Goal: Information Seeking & Learning: Find specific fact

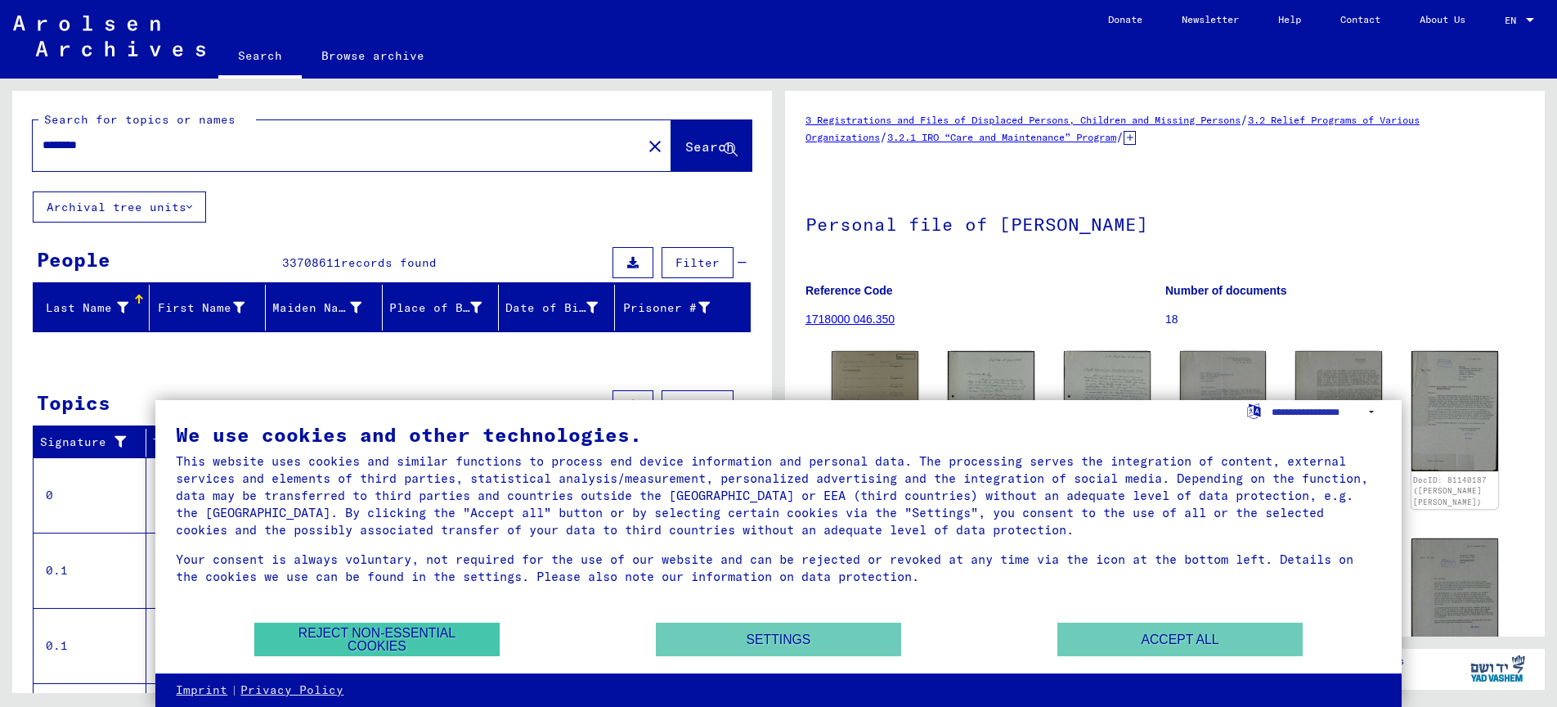
click at [398, 639] on button "Reject non-essential cookies" at bounding box center [376, 639] width 245 height 34
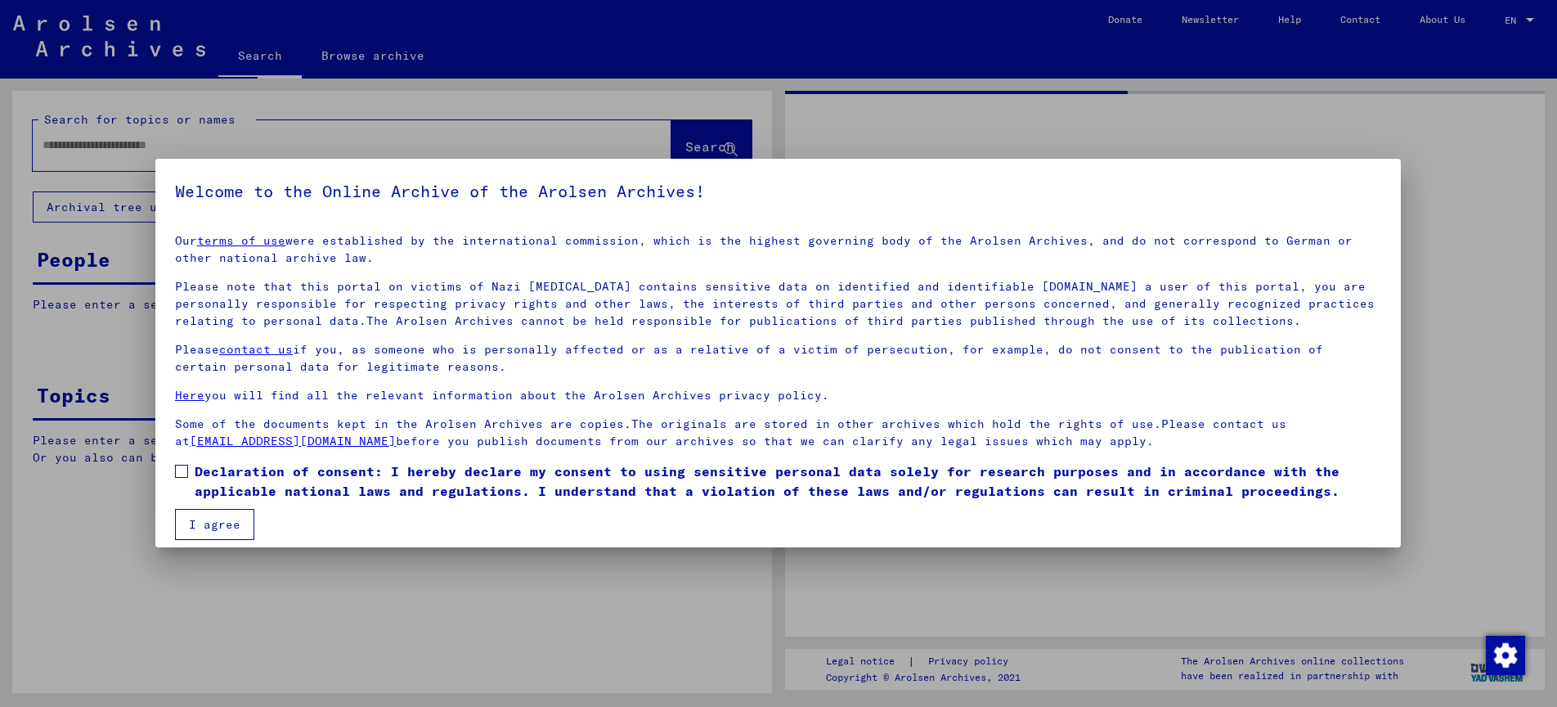
type input "********"
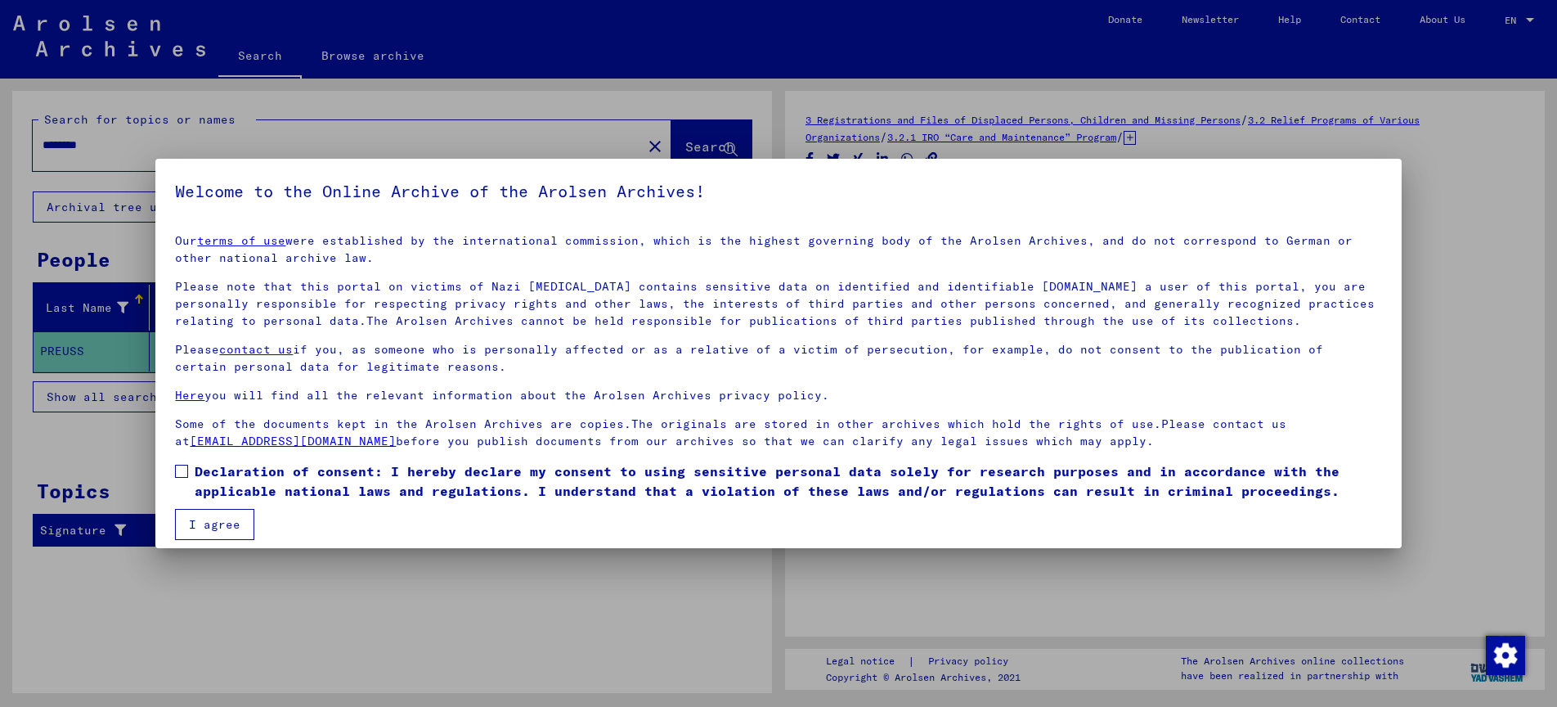
click at [710, 632] on div at bounding box center [778, 353] width 1557 height 707
click at [188, 463] on label "Declaration of consent: I hereby declare my consent to using sensitive personal…" at bounding box center [778, 480] width 1206 height 39
click at [225, 520] on button "I agree" at bounding box center [214, 524] width 79 height 31
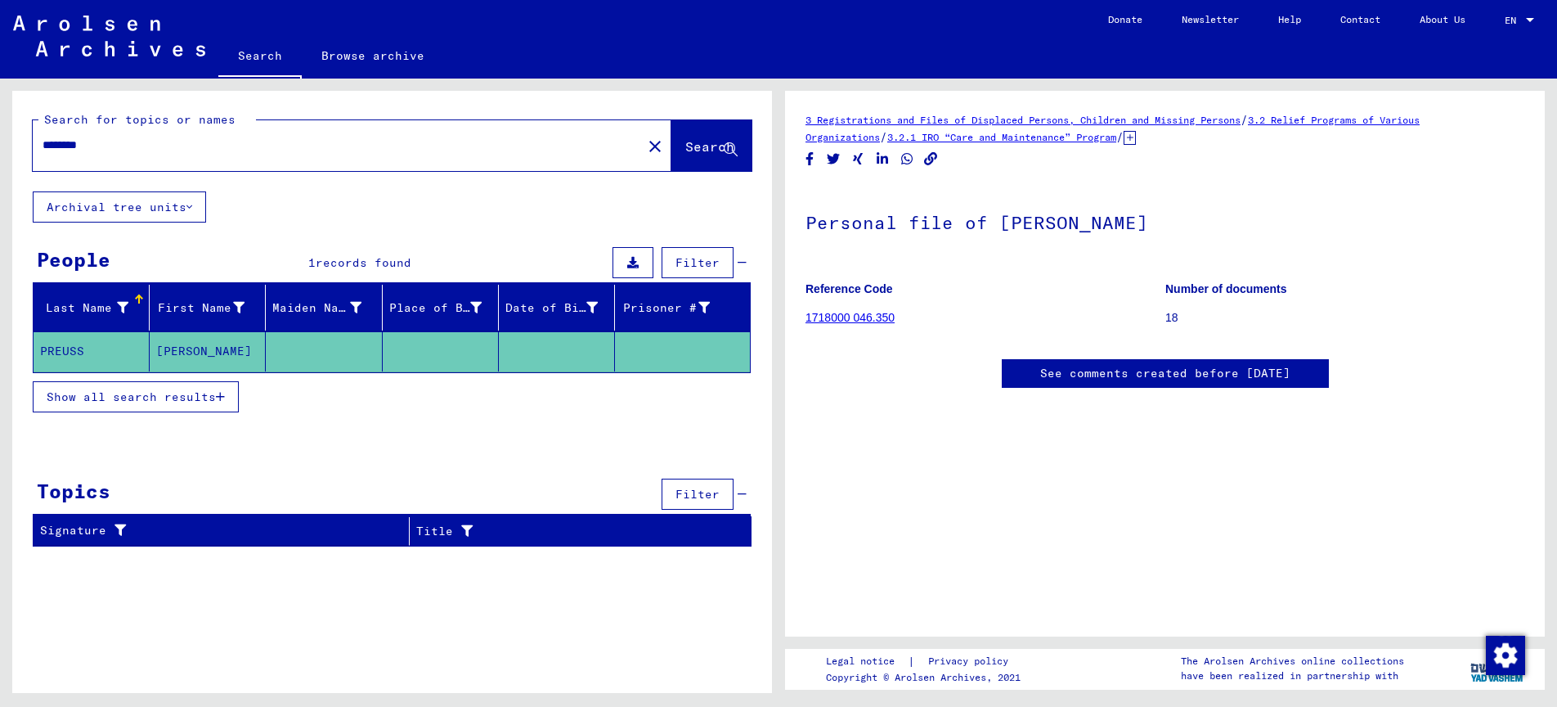
click at [64, 353] on mat-cell "PREUSS" at bounding box center [92, 351] width 116 height 40
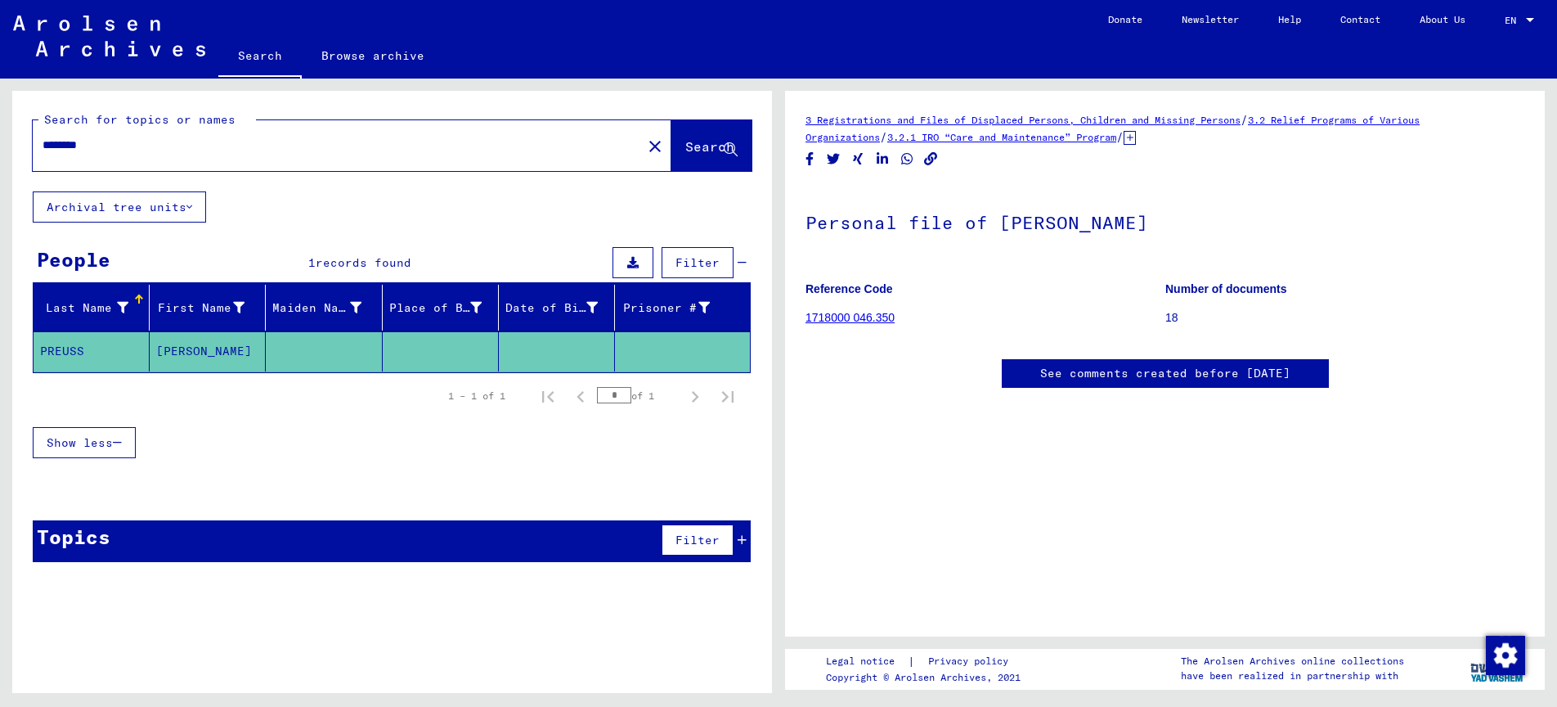
click at [73, 352] on mat-cell "PREUSS" at bounding box center [92, 351] width 116 height 40
click at [997, 122] on link "3 Registrations and Files of Displaced Persons, Children and Missing Persons" at bounding box center [1022, 120] width 435 height 12
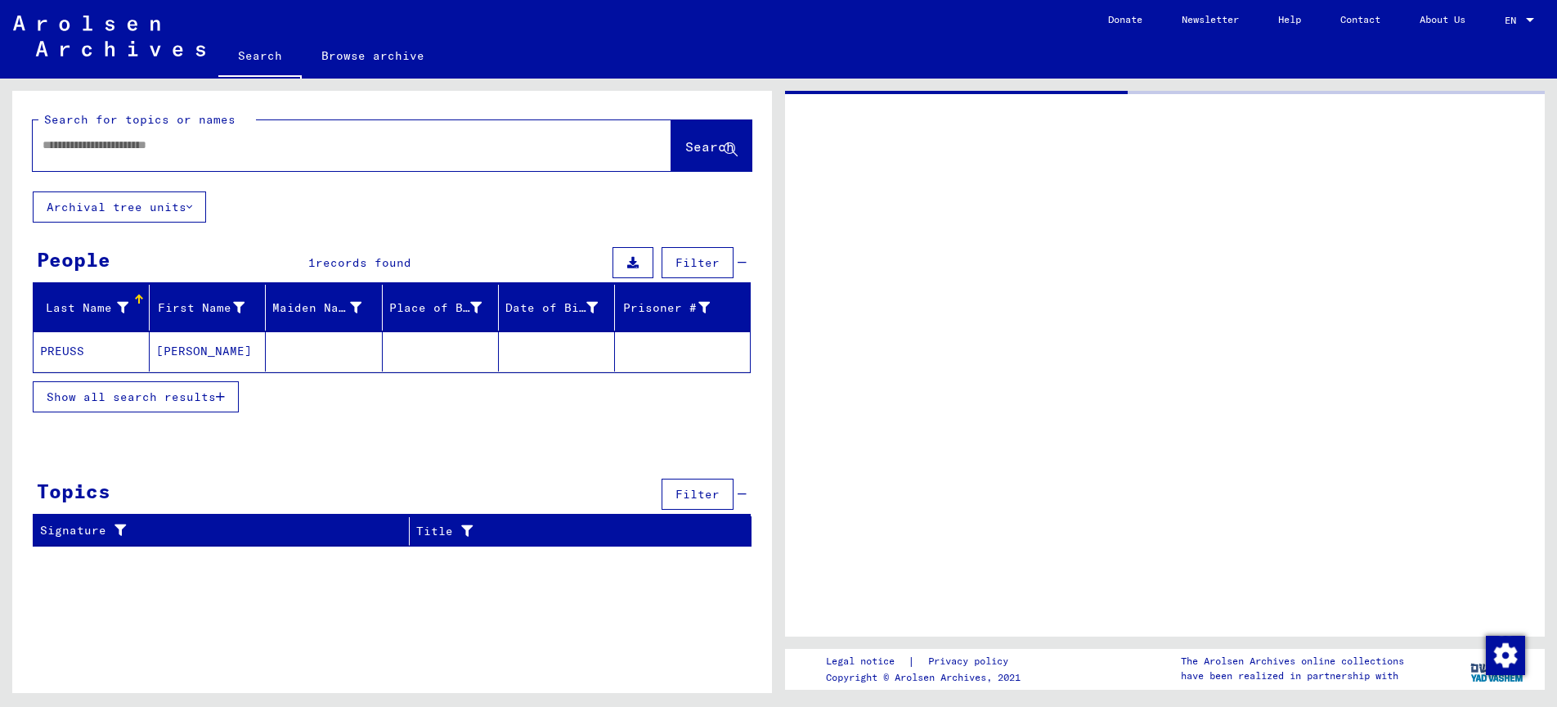
type input "********"
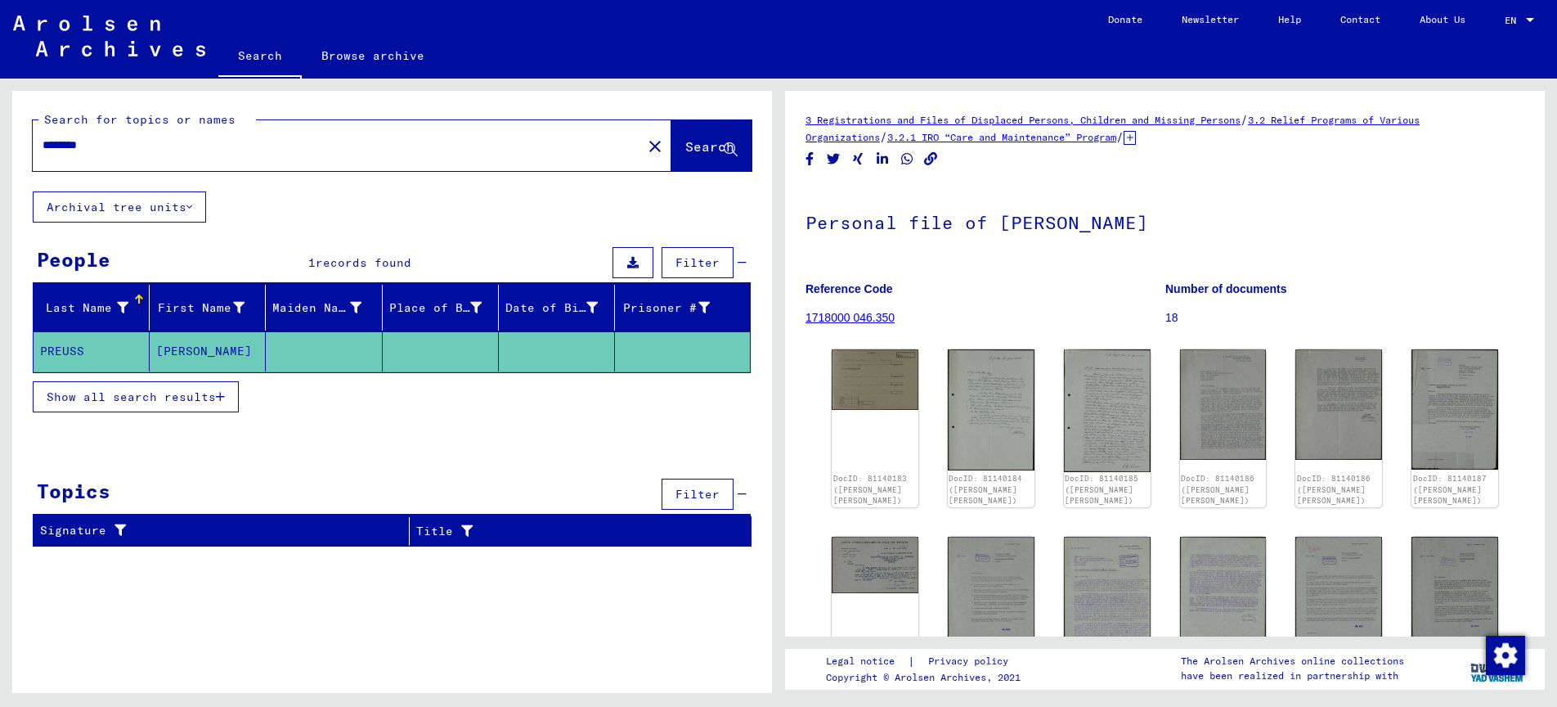
click at [189, 352] on mat-cell "[PERSON_NAME]" at bounding box center [208, 351] width 116 height 40
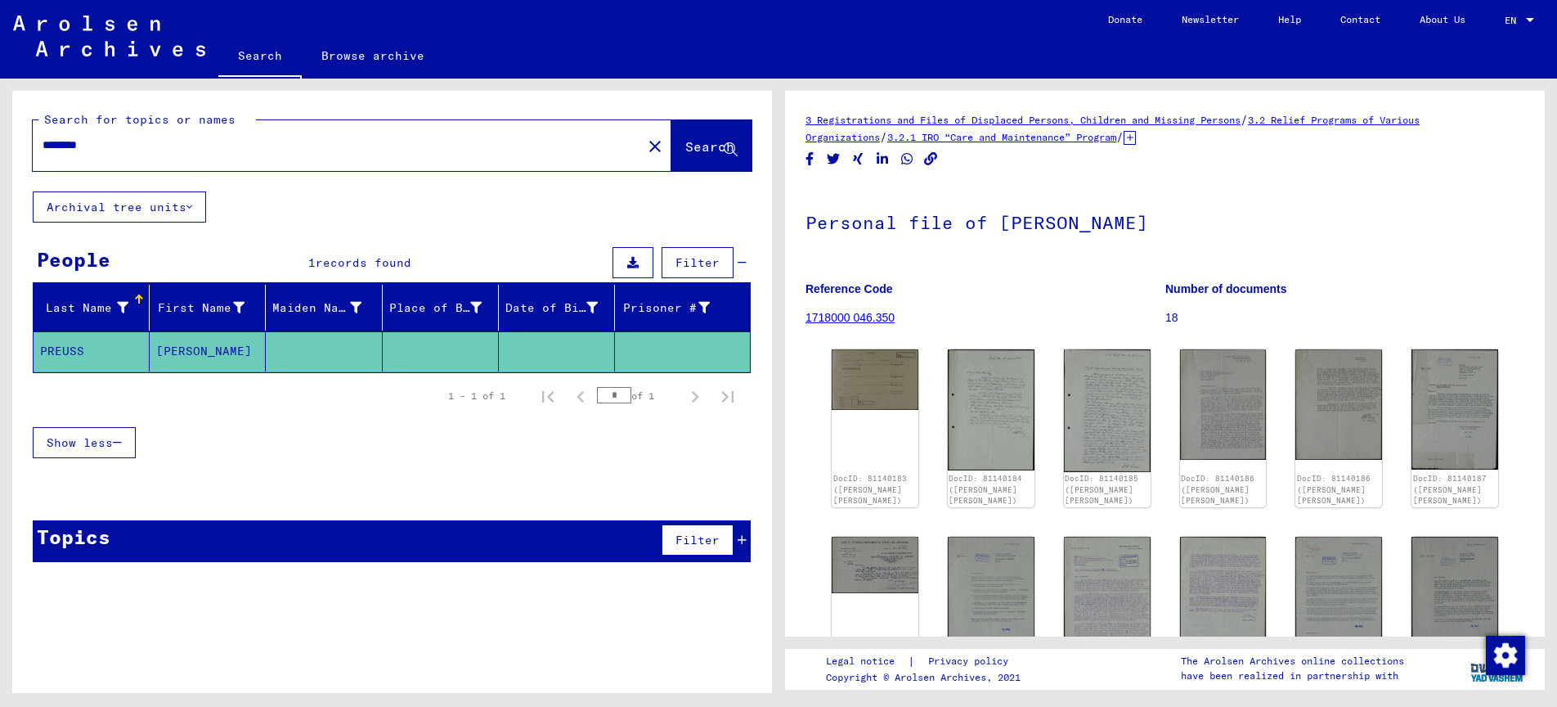
click at [67, 352] on mat-cell "PREUSS" at bounding box center [92, 351] width 116 height 40
click at [997, 406] on img at bounding box center [990, 408] width 91 height 127
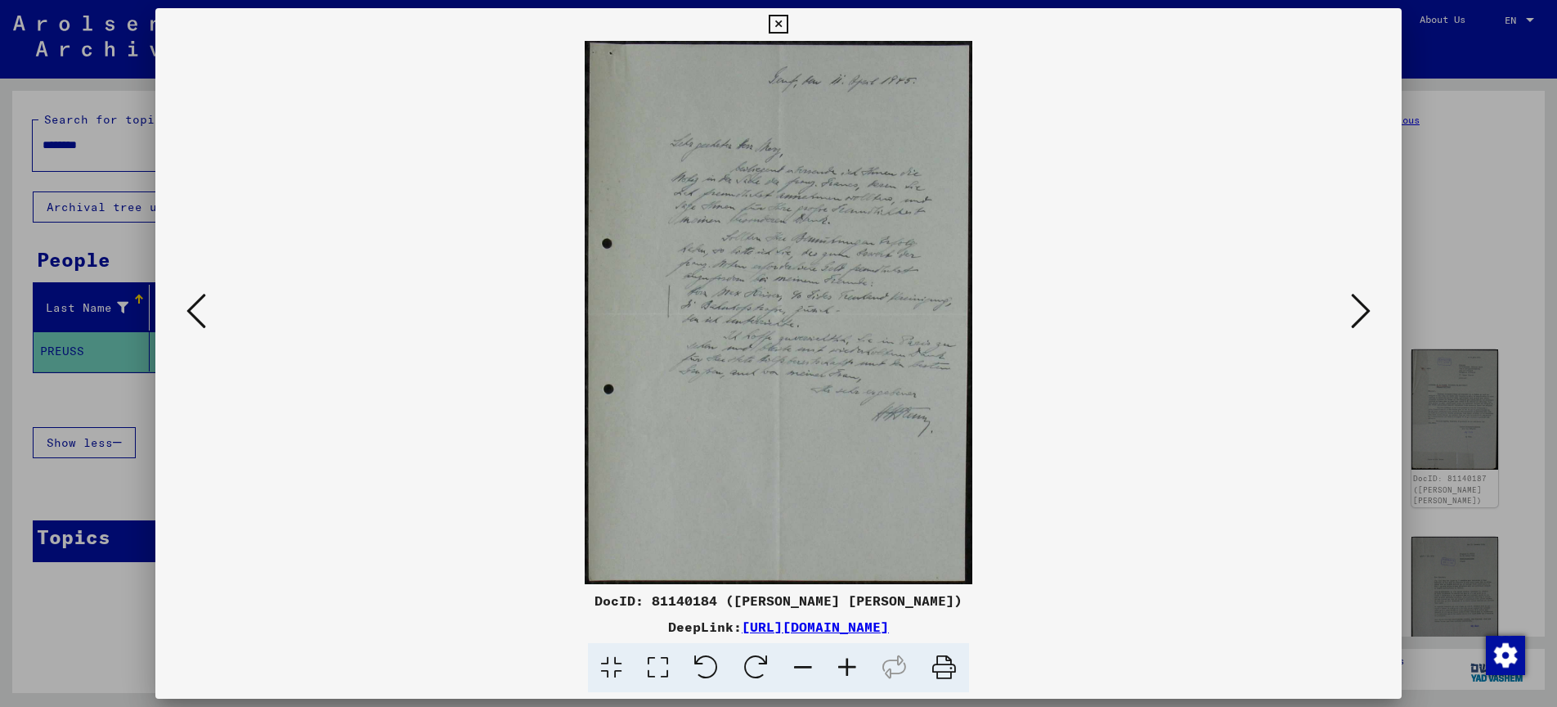
click at [788, 21] on icon at bounding box center [778, 25] width 19 height 20
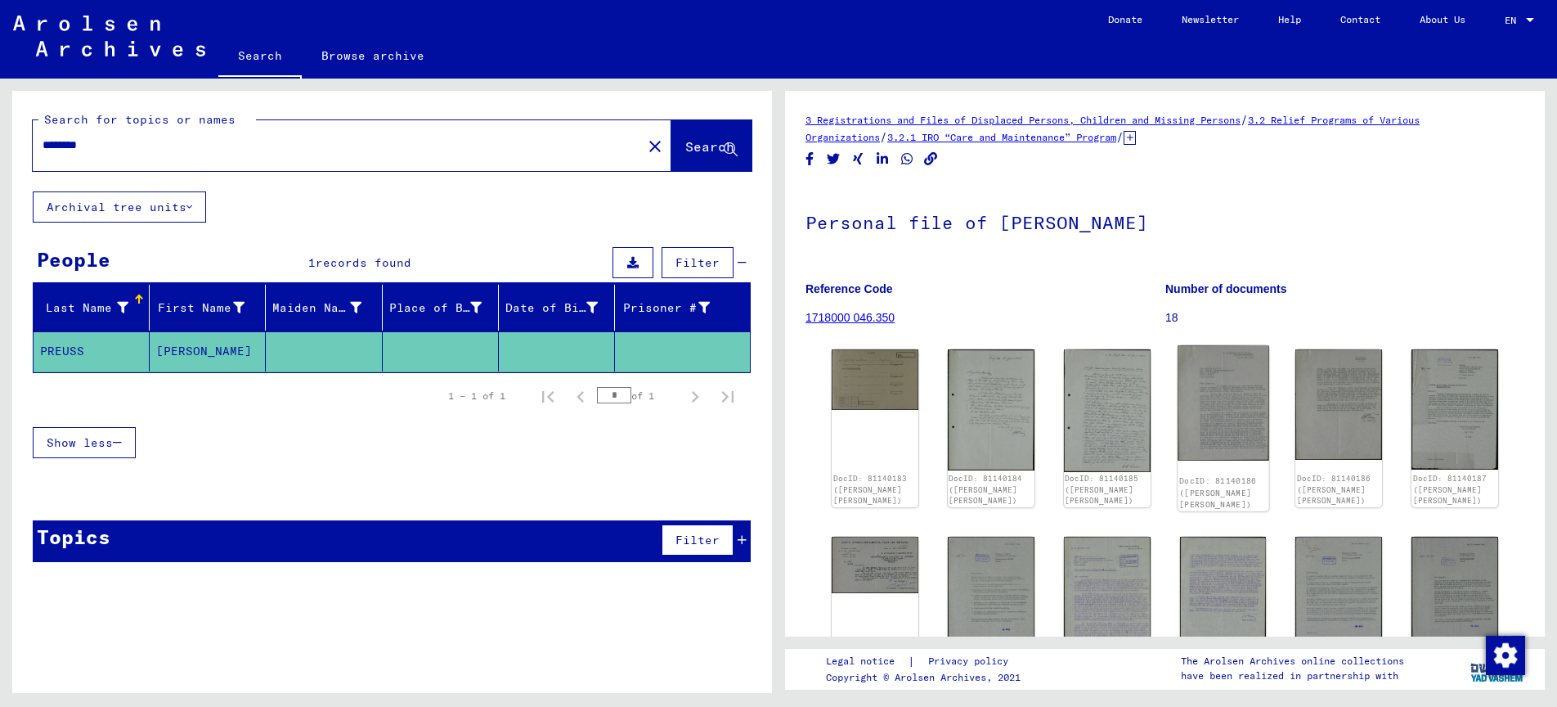
click at [1208, 402] on img at bounding box center [1223, 402] width 91 height 115
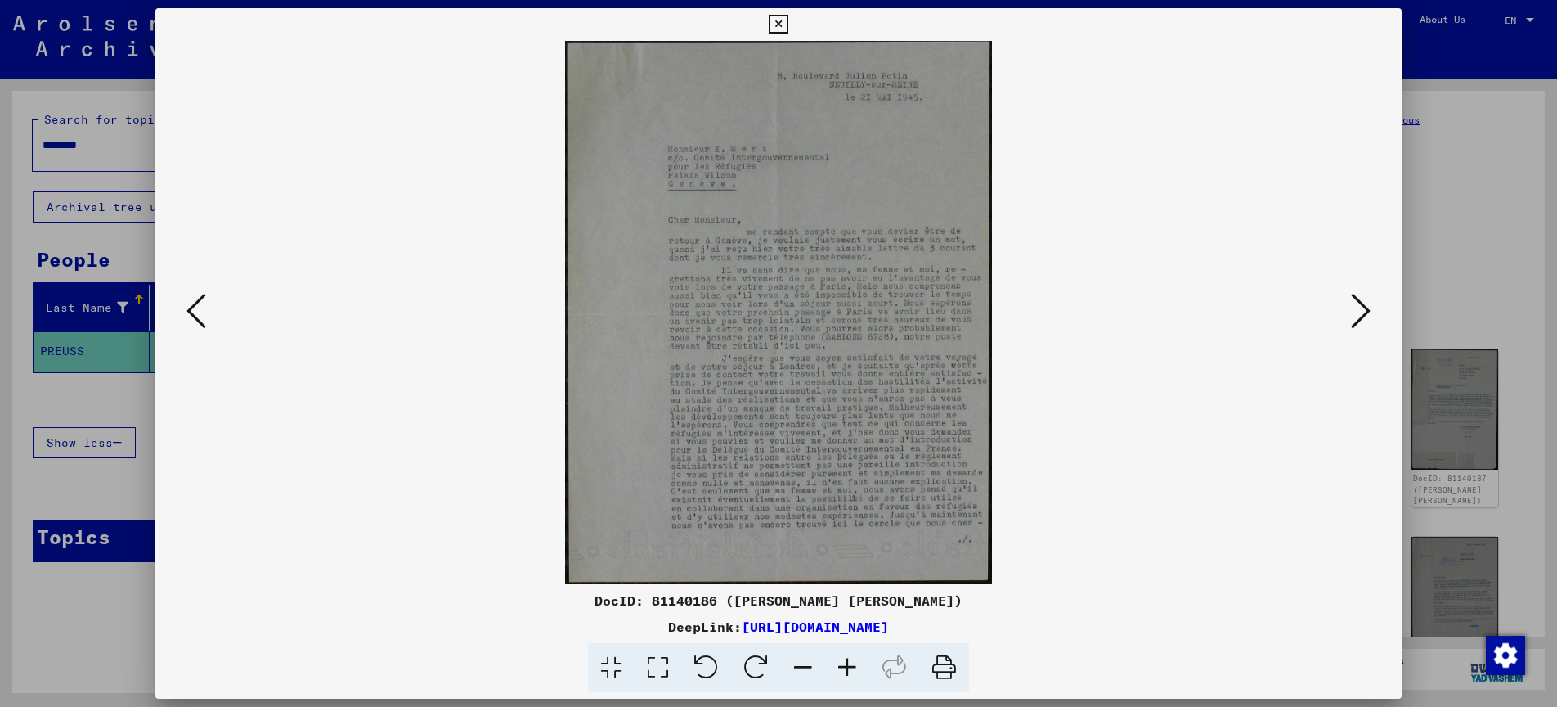
click at [788, 23] on icon at bounding box center [778, 25] width 19 height 20
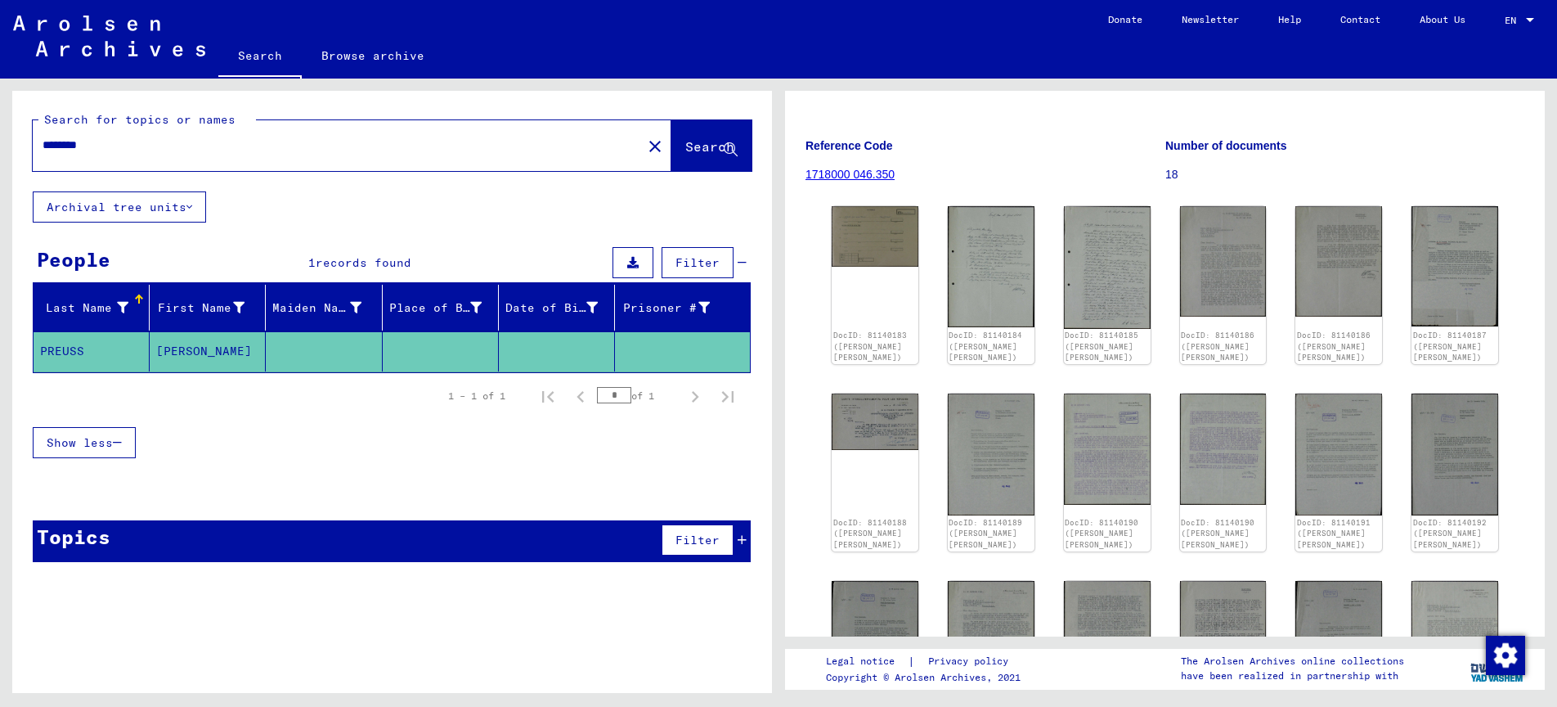
scroll to position [159, 0]
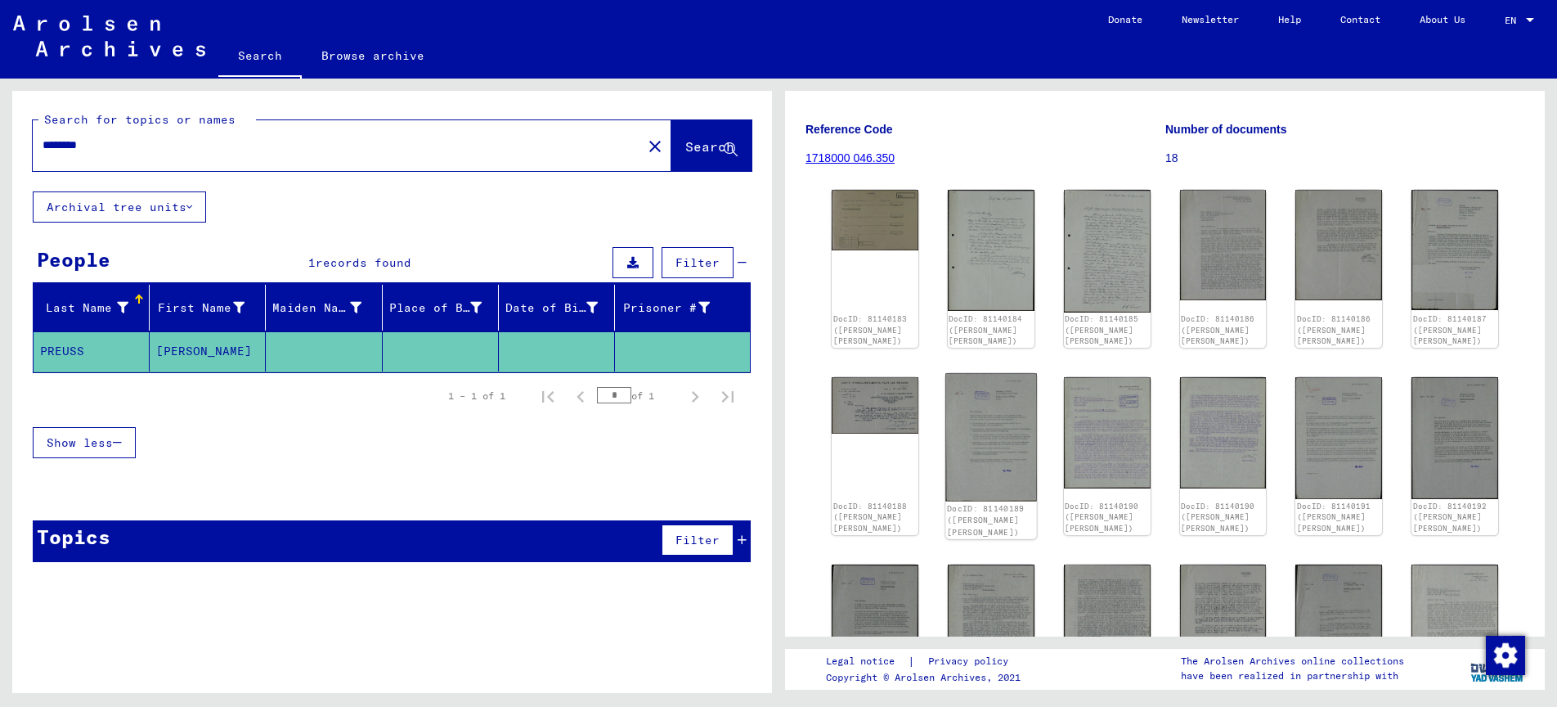
click at [995, 456] on img at bounding box center [990, 438] width 91 height 128
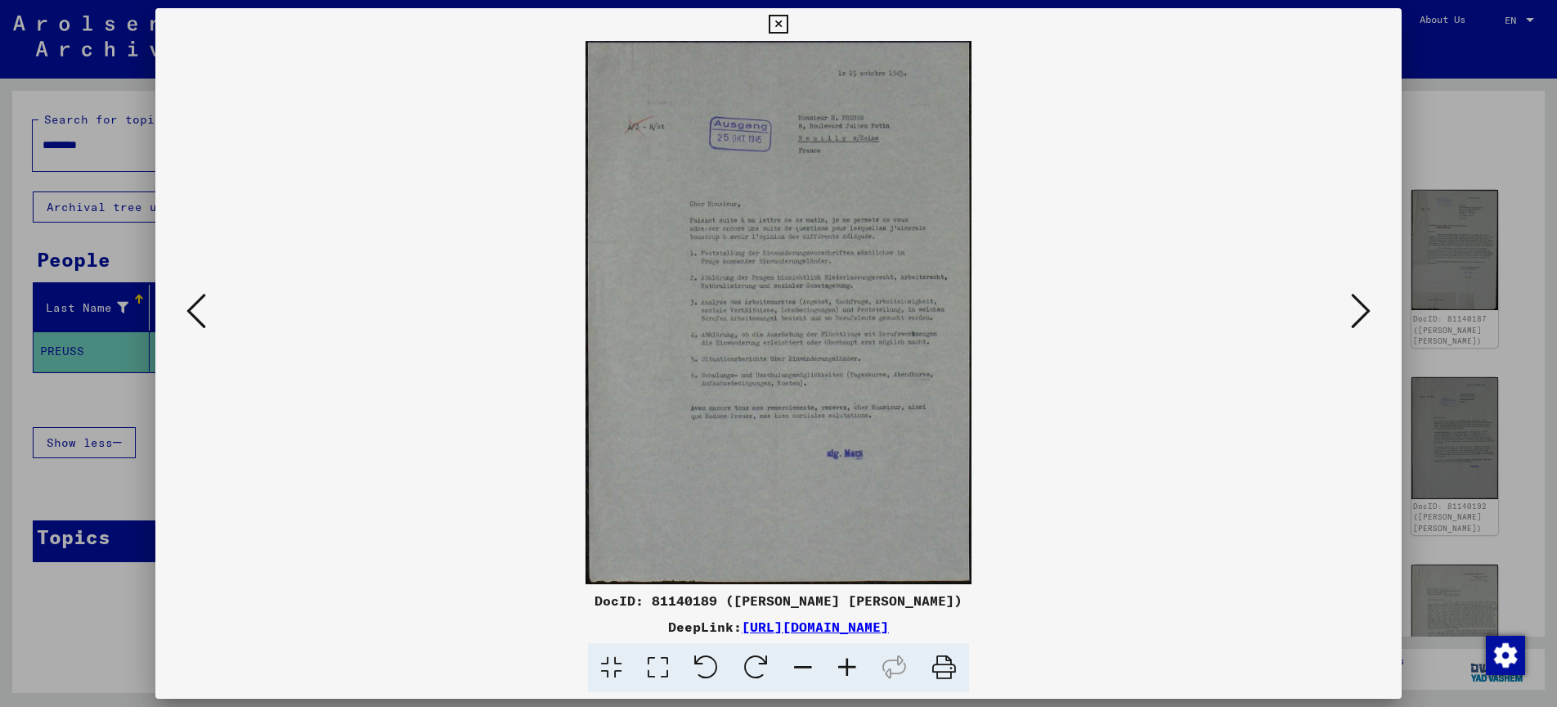
click at [788, 28] on icon at bounding box center [778, 25] width 19 height 20
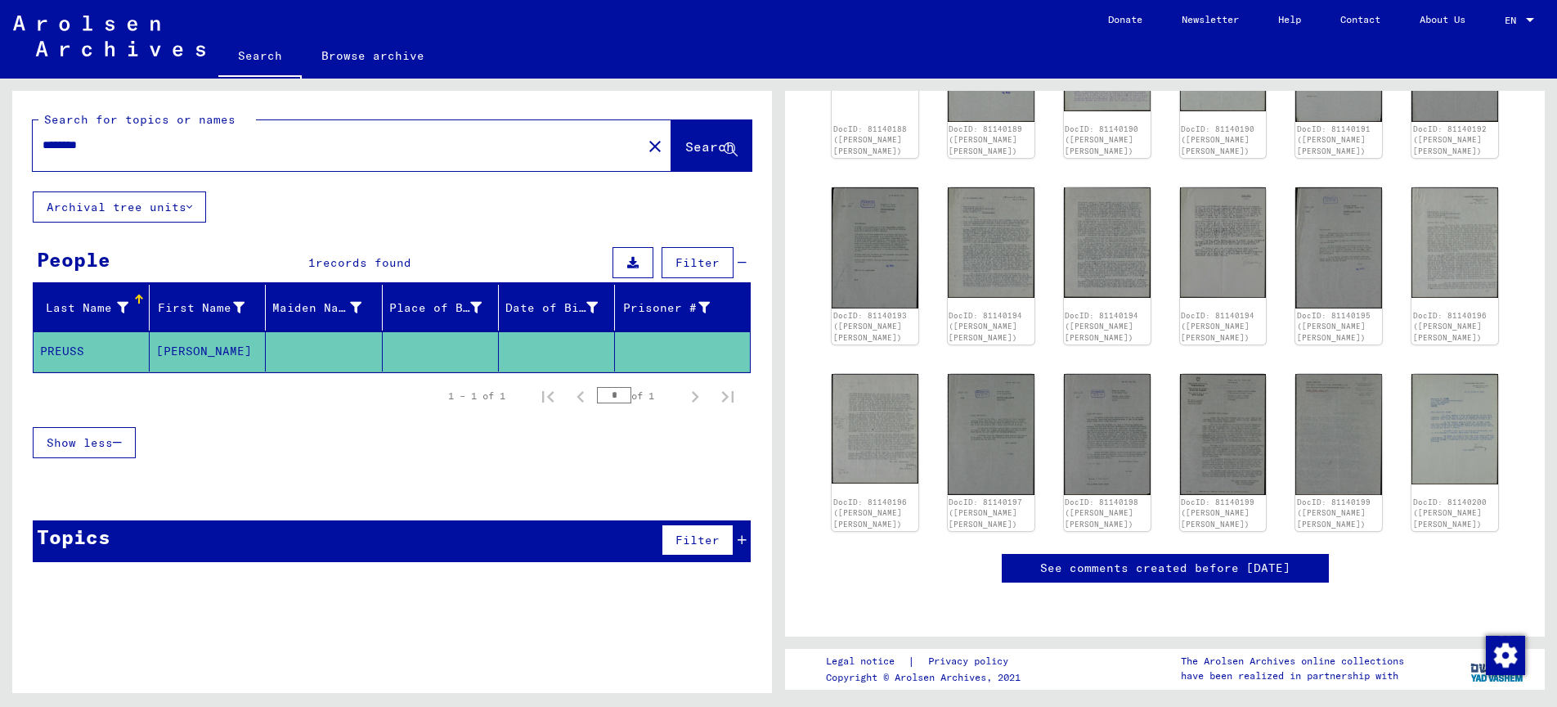
scroll to position [570, 0]
click at [1464, 387] on img at bounding box center [1455, 428] width 91 height 116
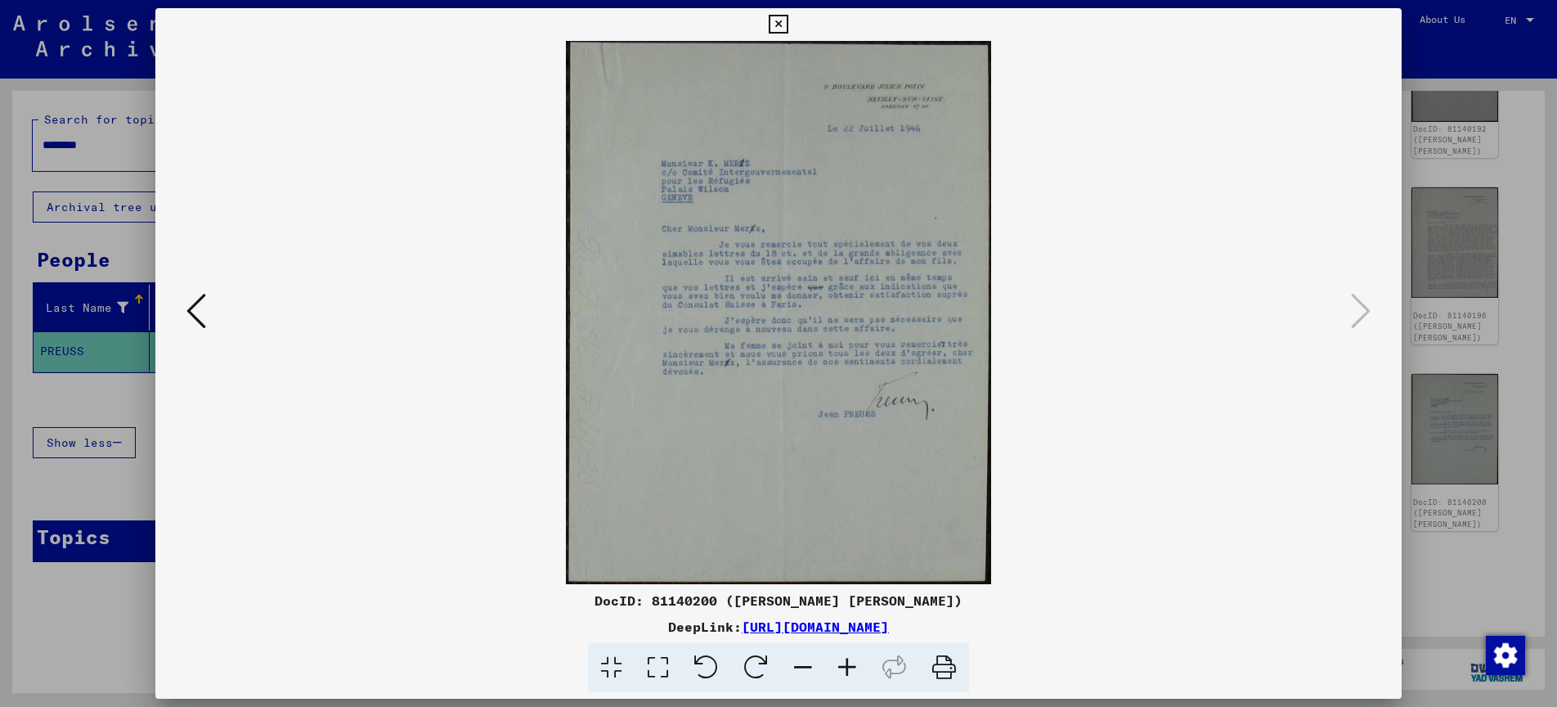
click at [788, 24] on icon at bounding box center [778, 25] width 19 height 20
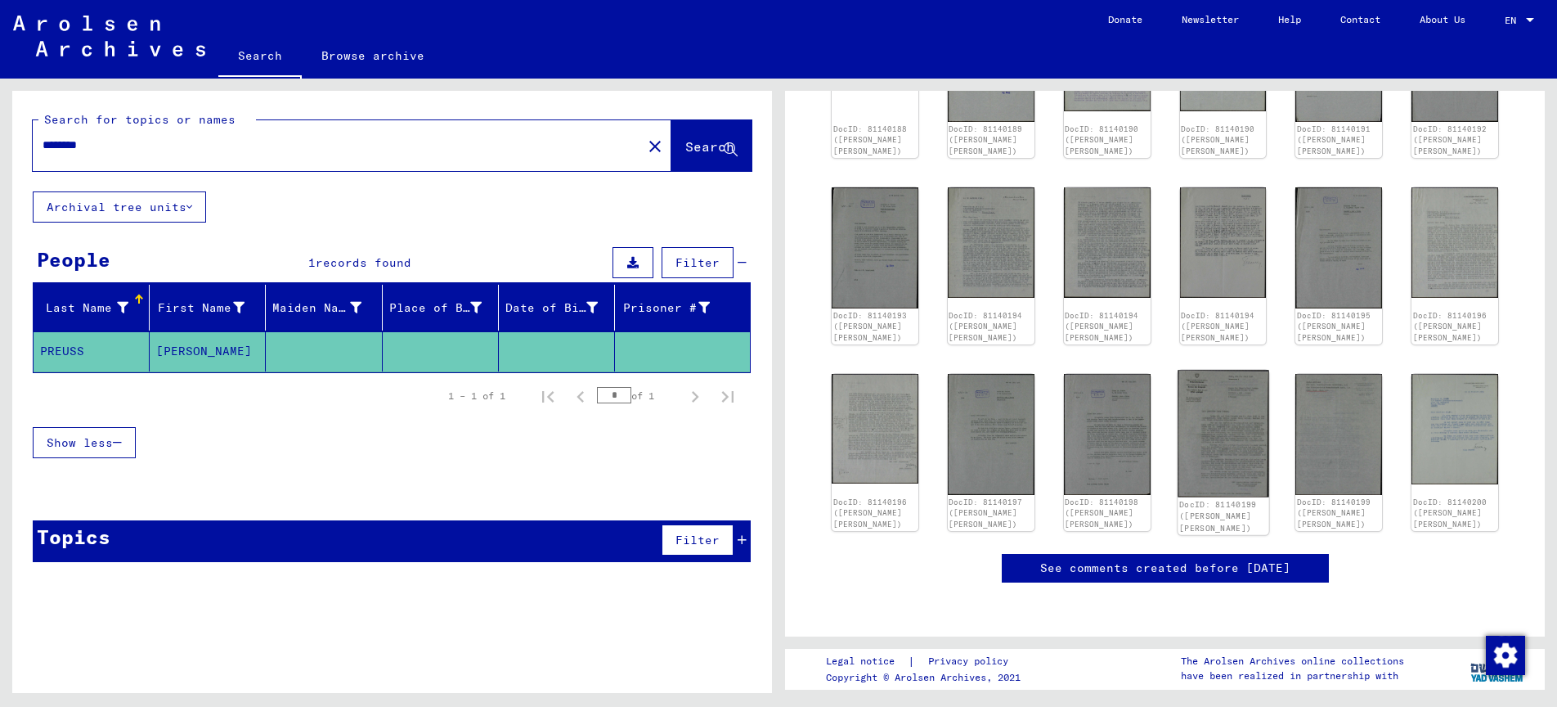
scroll to position [542, 0]
click at [871, 422] on img at bounding box center [874, 427] width 91 height 115
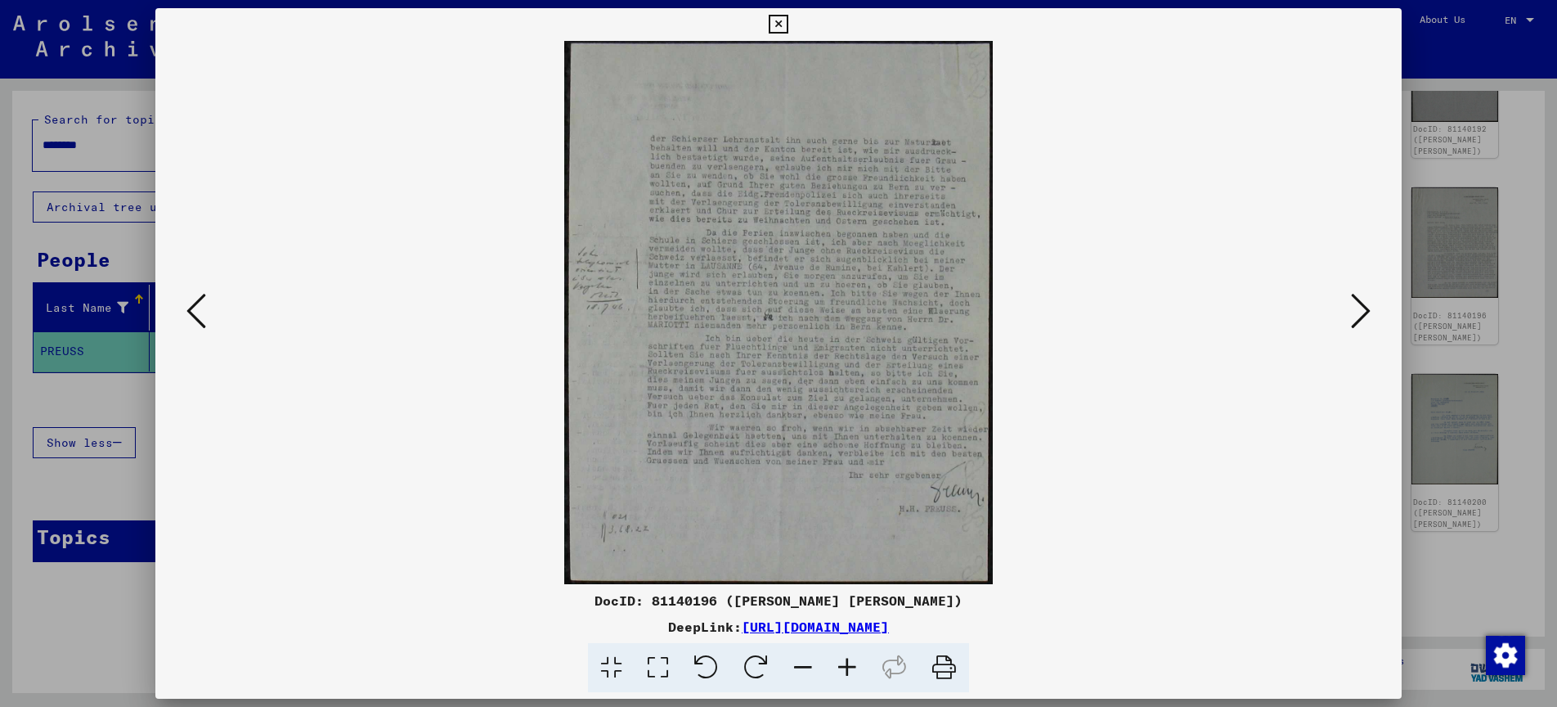
click at [788, 19] on icon at bounding box center [778, 25] width 19 height 20
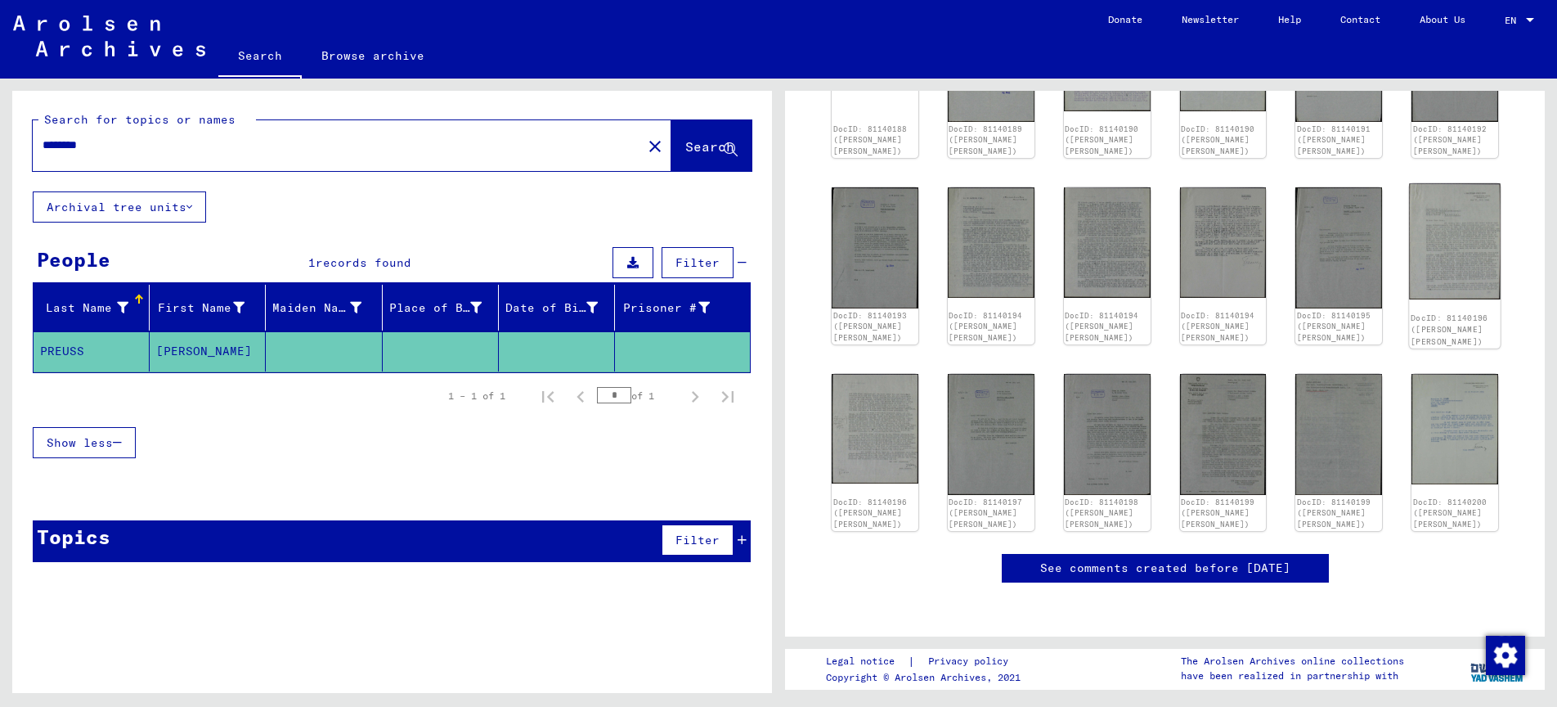
click at [1465, 224] on img at bounding box center [1455, 241] width 91 height 116
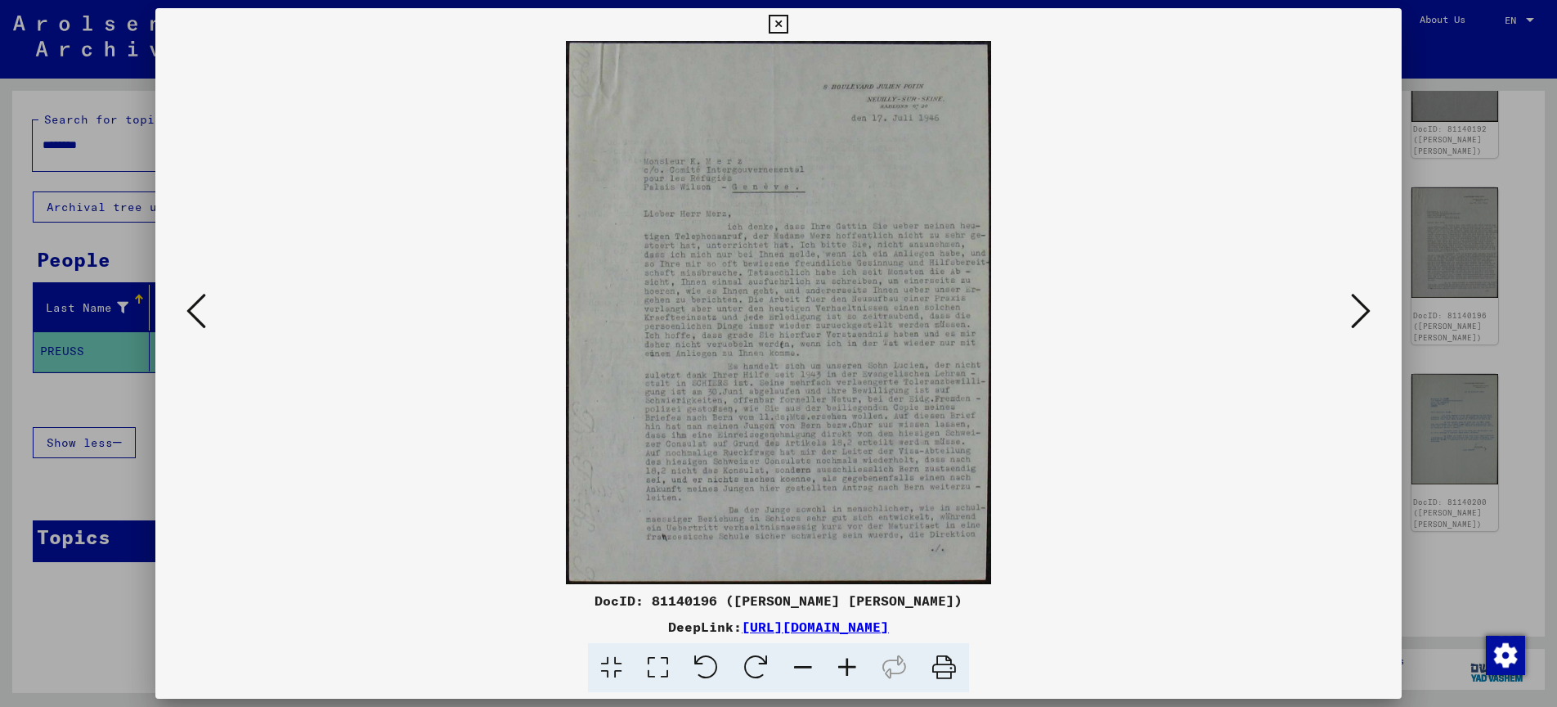
click at [1439, 89] on div at bounding box center [778, 353] width 1557 height 707
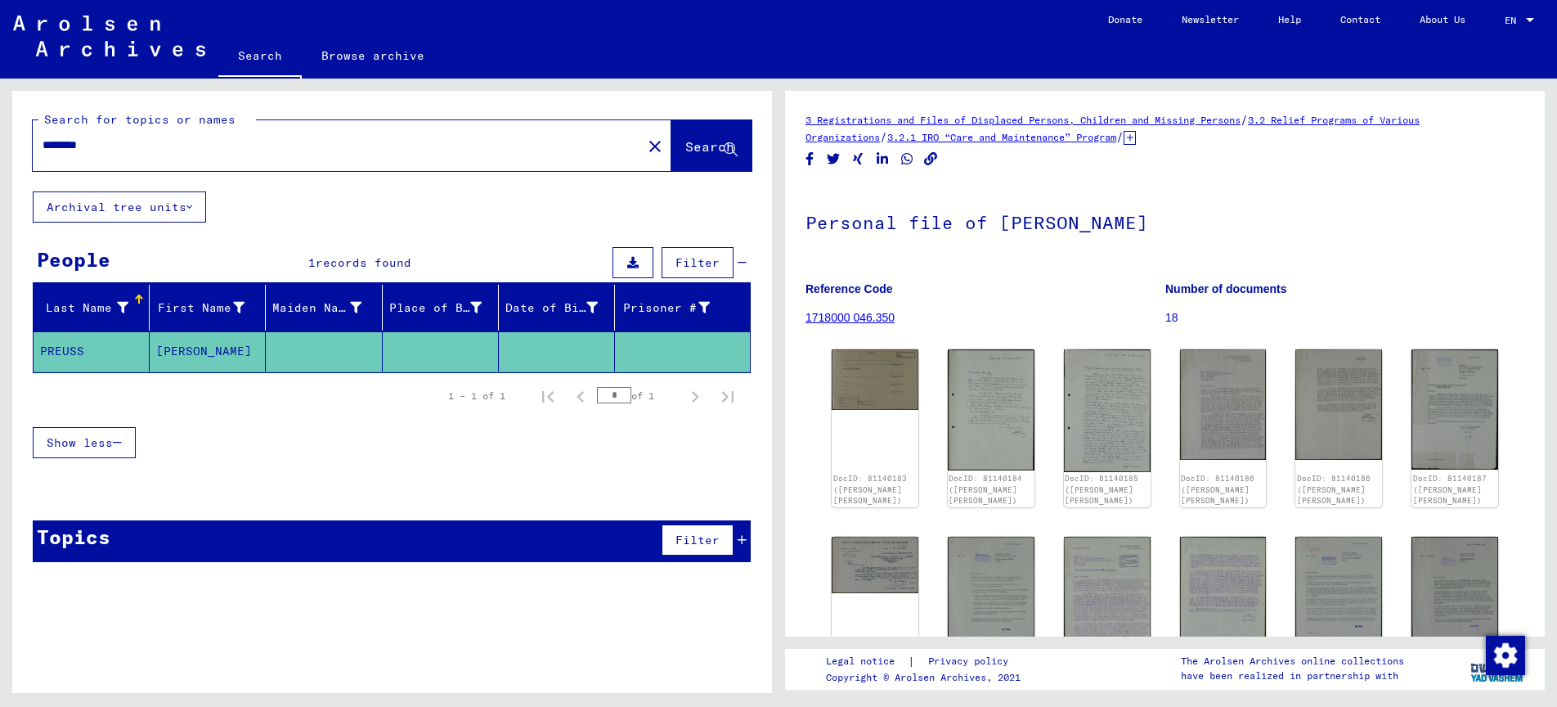
scroll to position [0, 0]
click at [260, 52] on link "Search" at bounding box center [259, 57] width 83 height 43
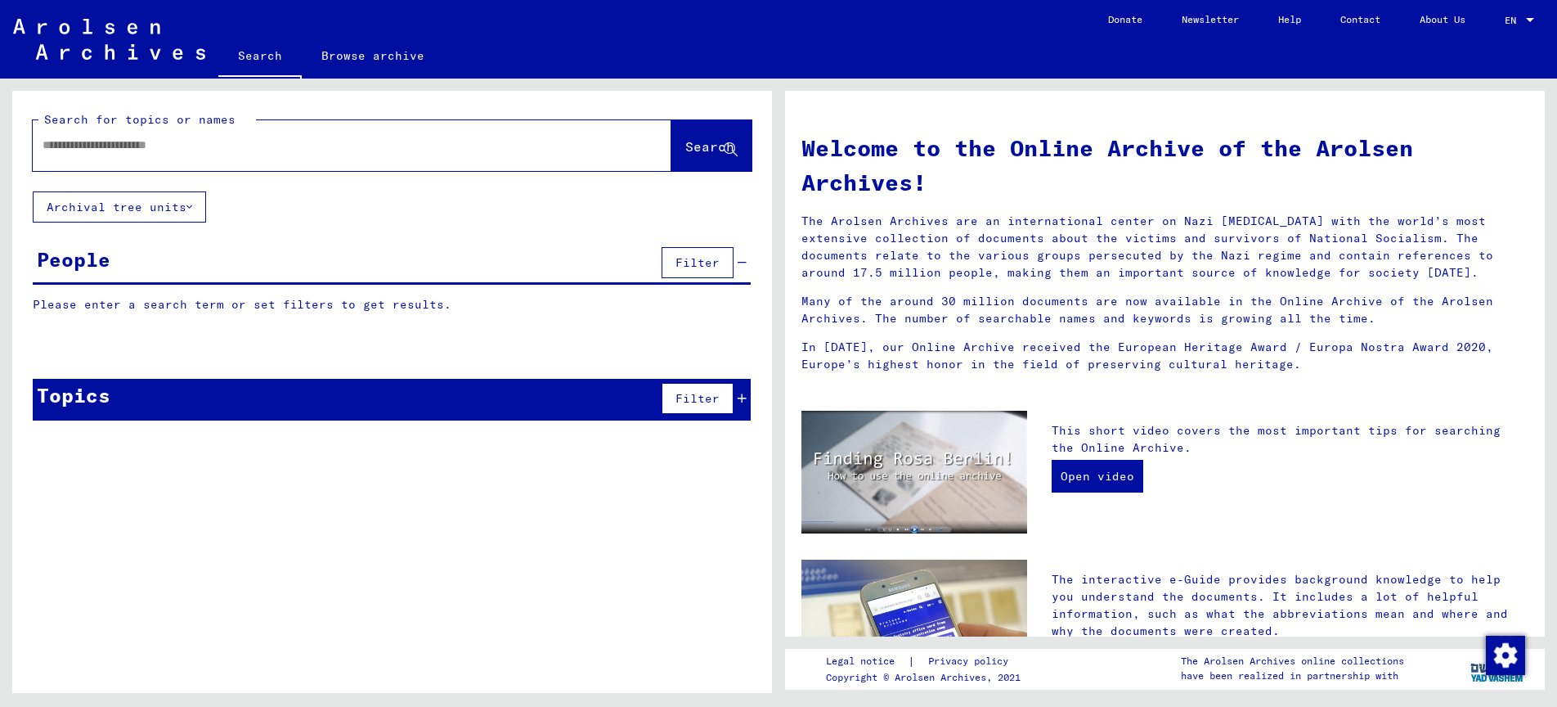
click at [215, 135] on div at bounding box center [328, 145] width 590 height 37
click at [175, 146] on input "text" at bounding box center [333, 145] width 580 height 17
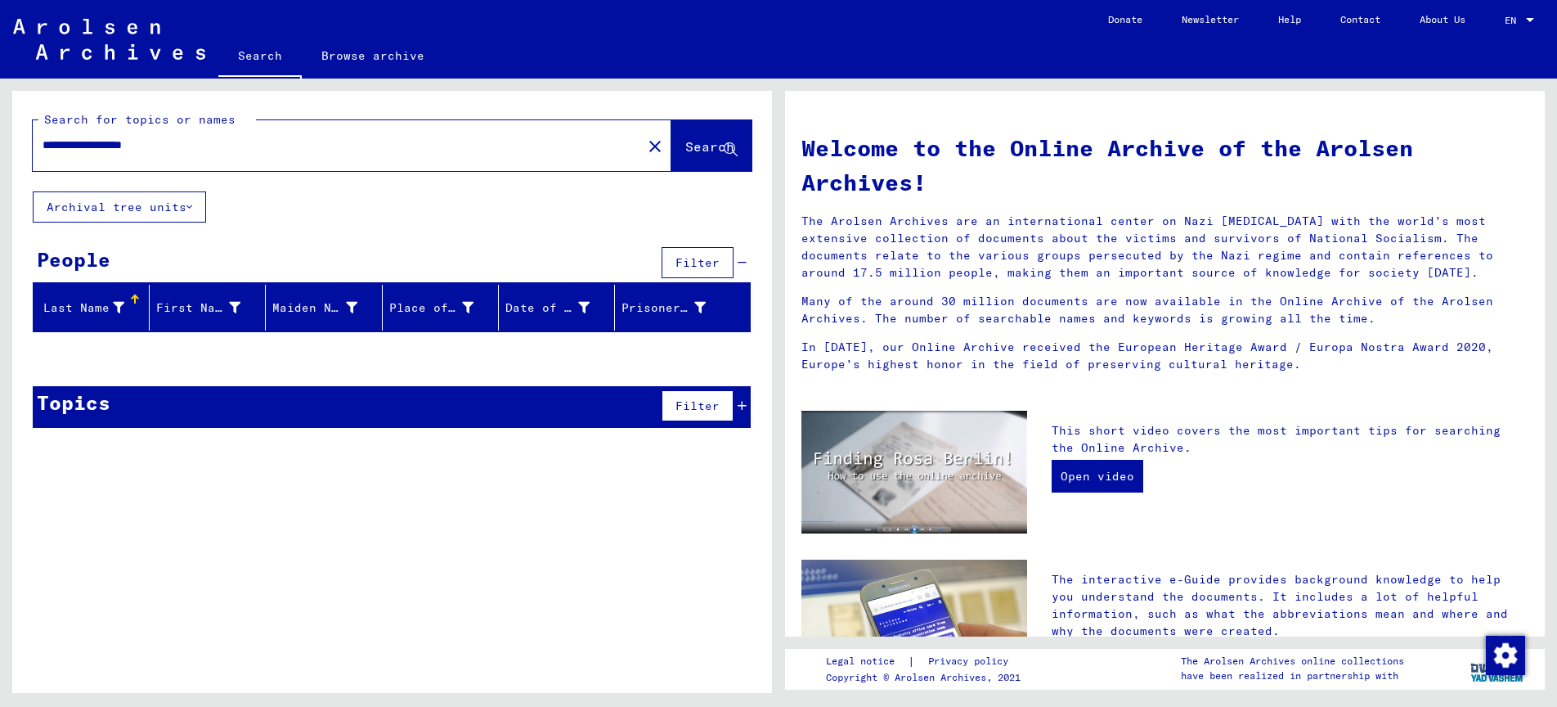
click at [74, 146] on input "**********" at bounding box center [333, 145] width 580 height 17
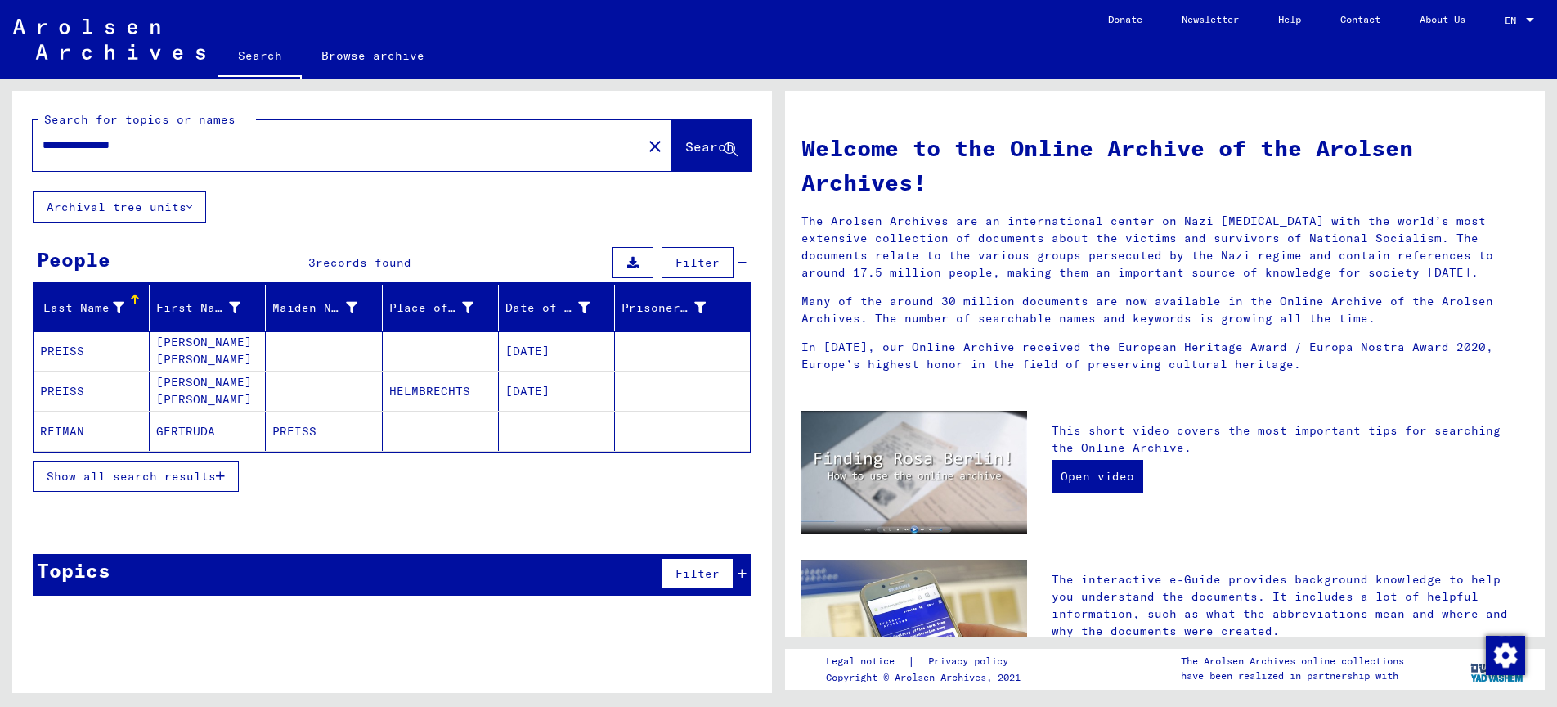
click at [128, 142] on input "**********" at bounding box center [333, 145] width 580 height 17
type input "**********"
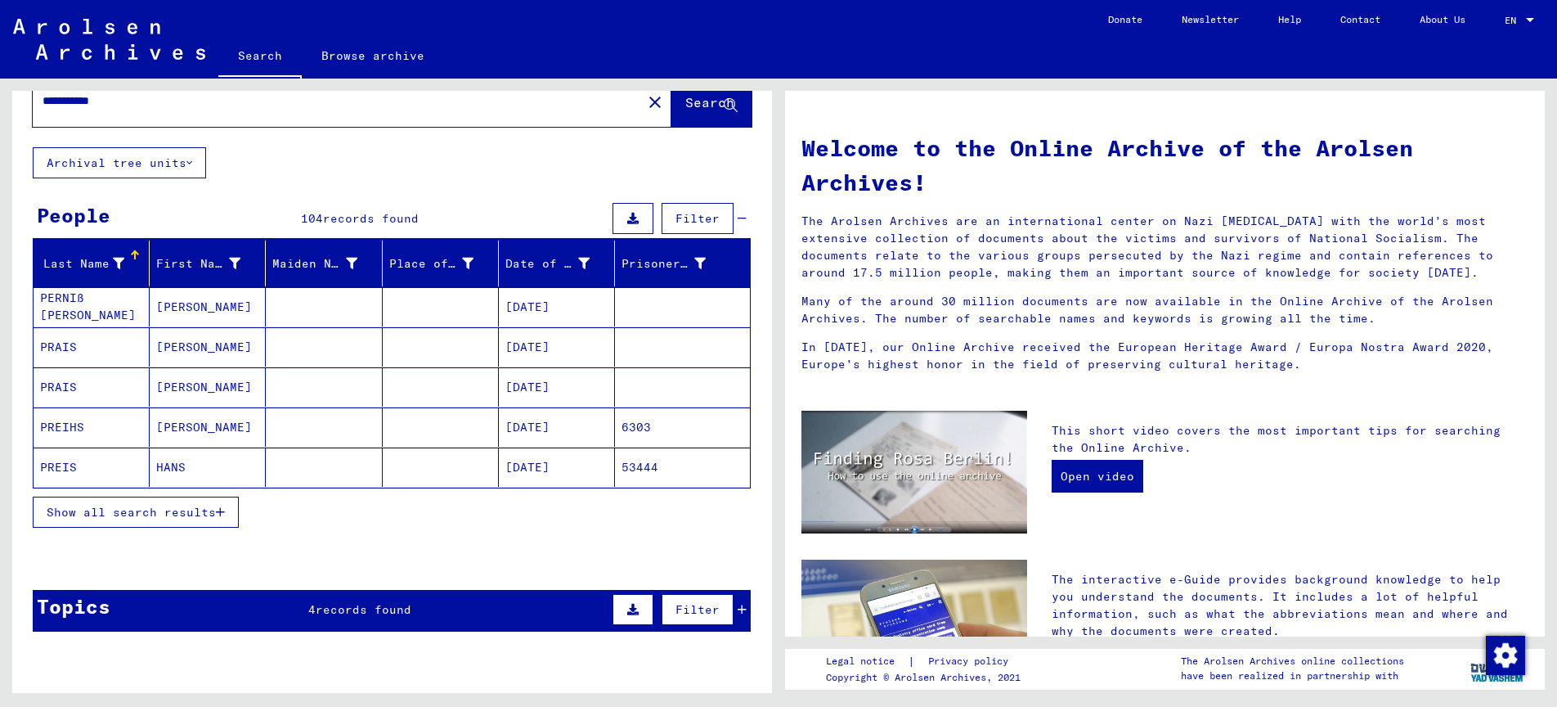
scroll to position [52, 0]
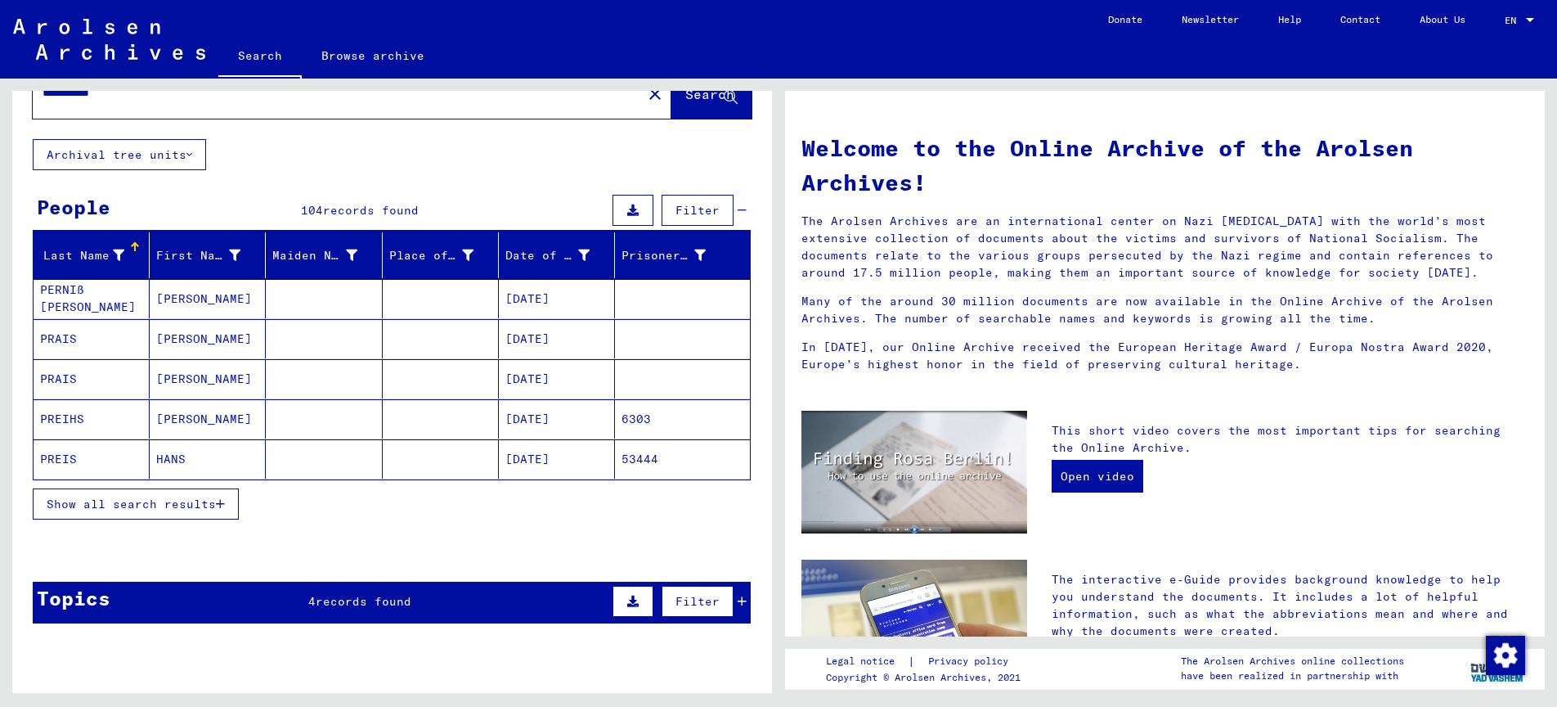
click at [140, 505] on span "Show all search results" at bounding box center [131, 503] width 169 height 15
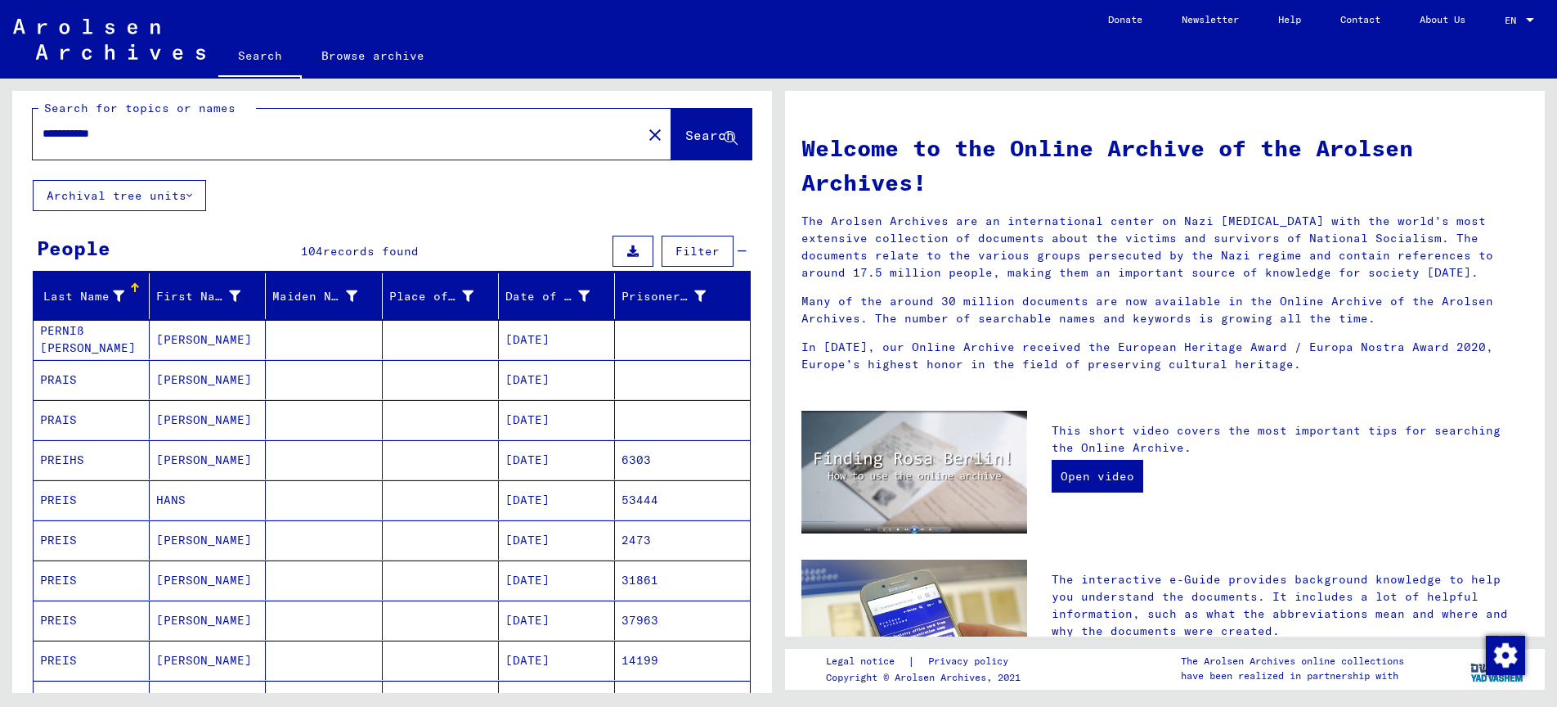
scroll to position [19, 0]
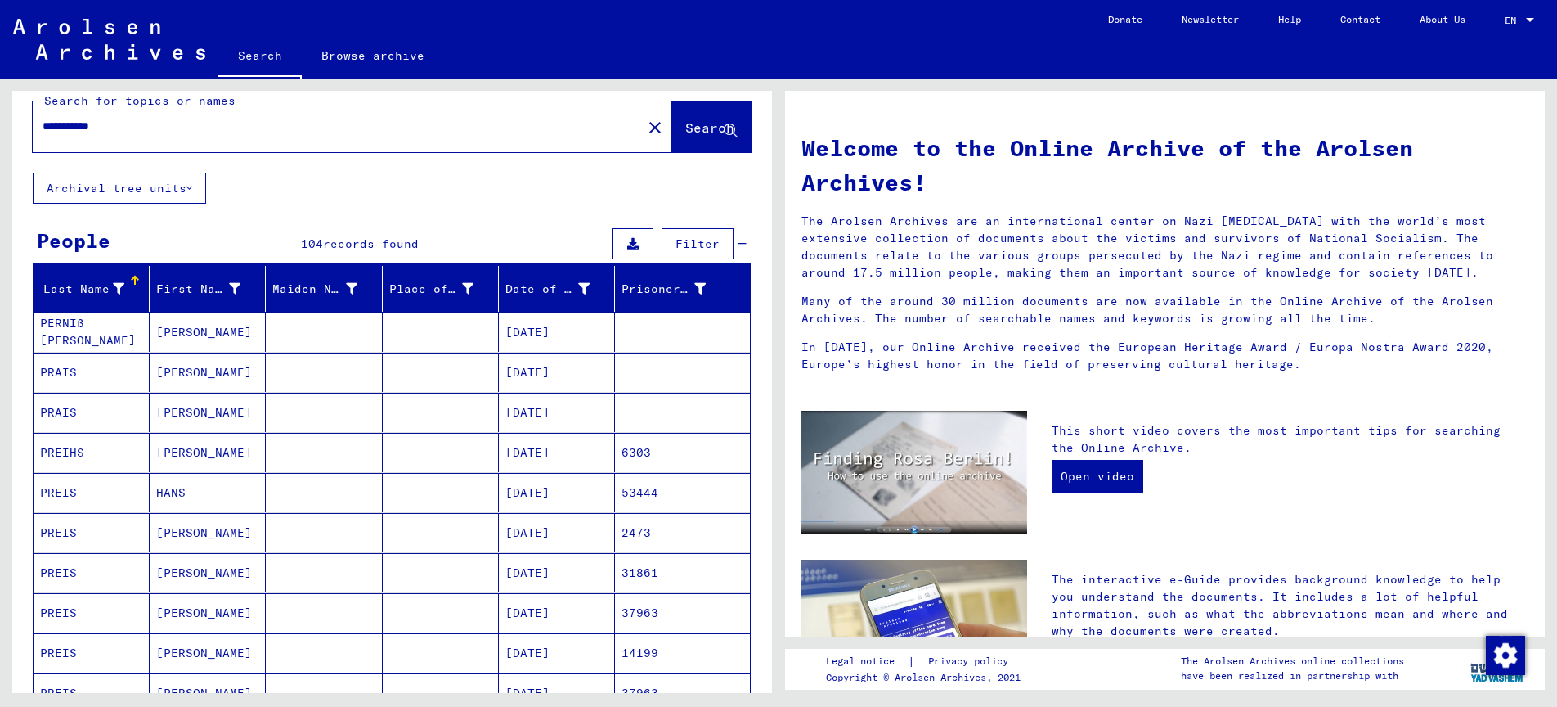
click at [686, 245] on span "Filter" at bounding box center [697, 243] width 44 height 15
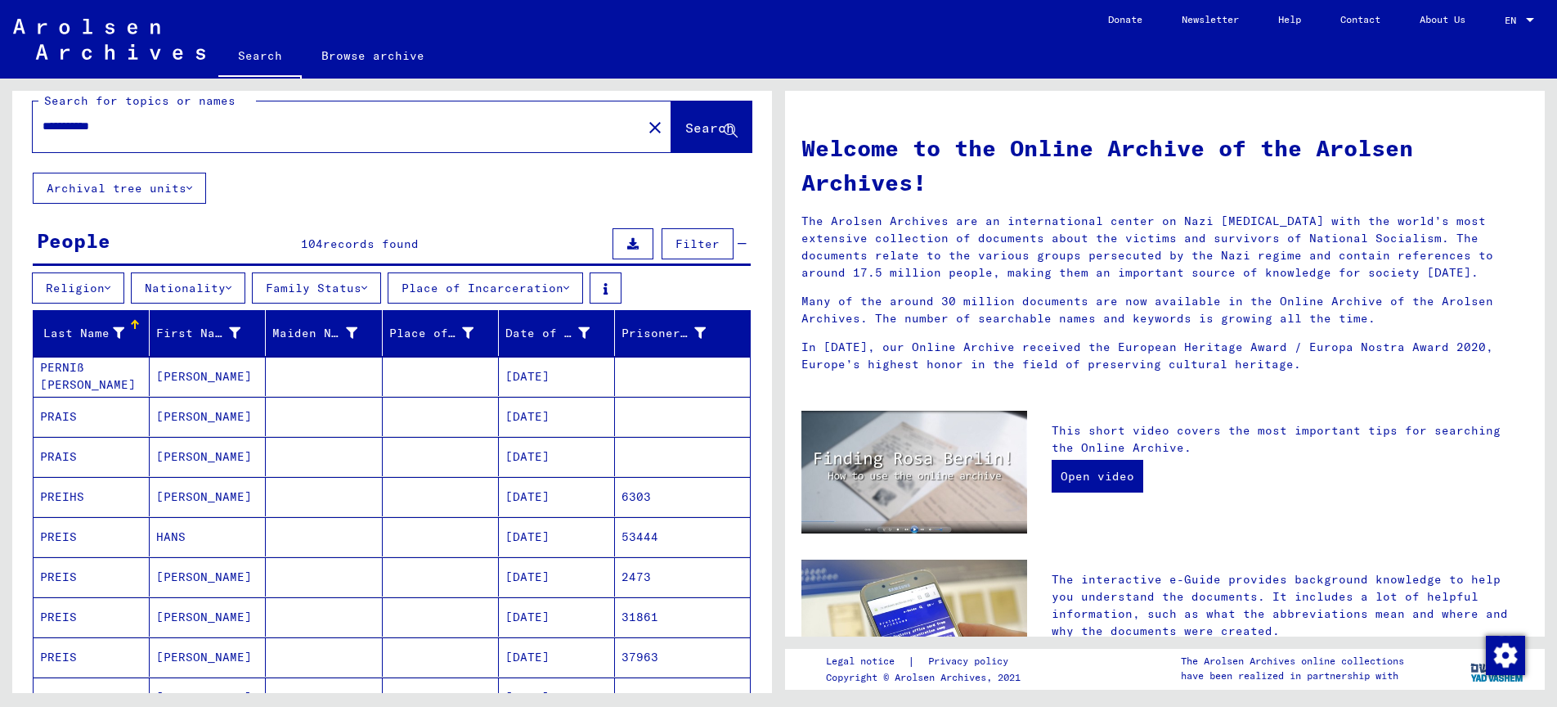
click at [110, 291] on icon at bounding box center [108, 287] width 6 height 11
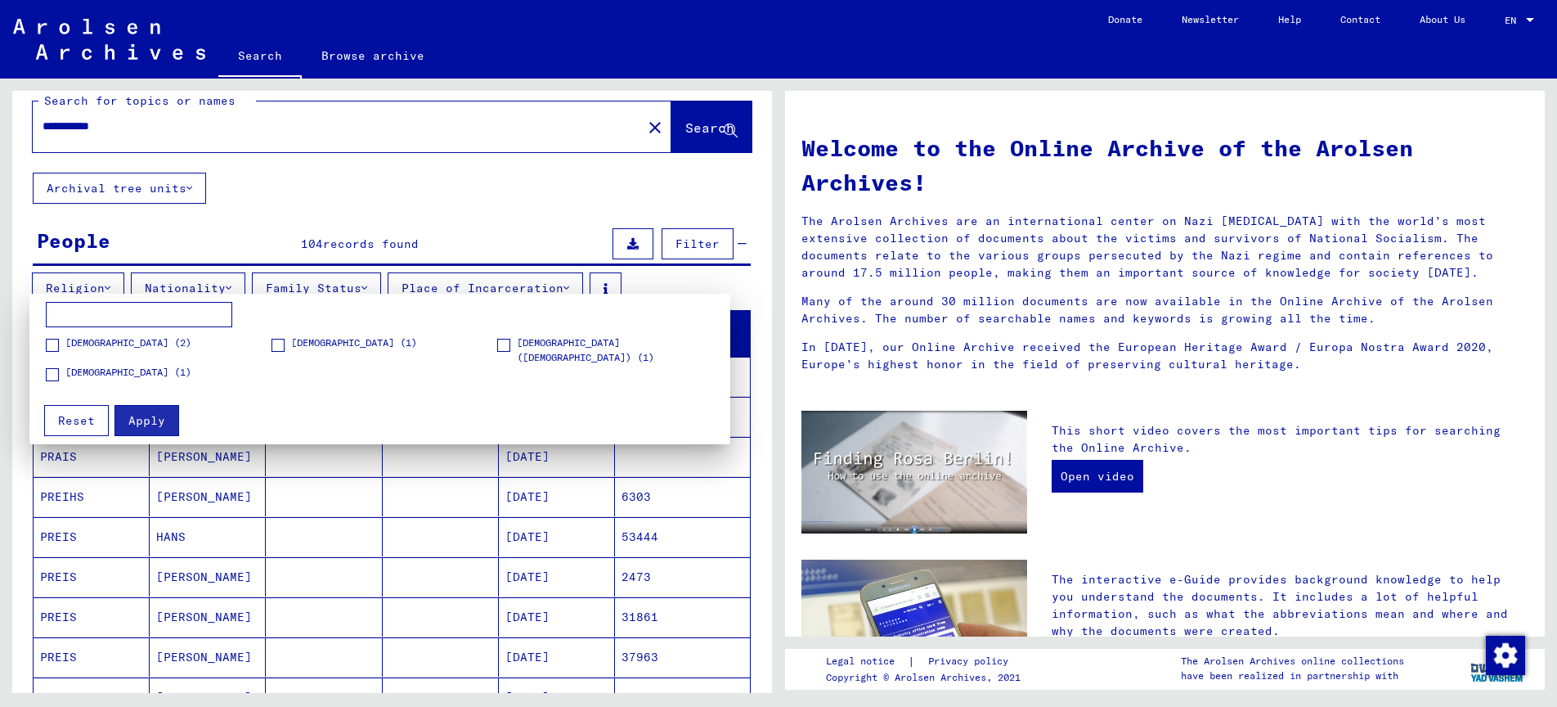
click at [407, 203] on div at bounding box center [778, 353] width 1557 height 707
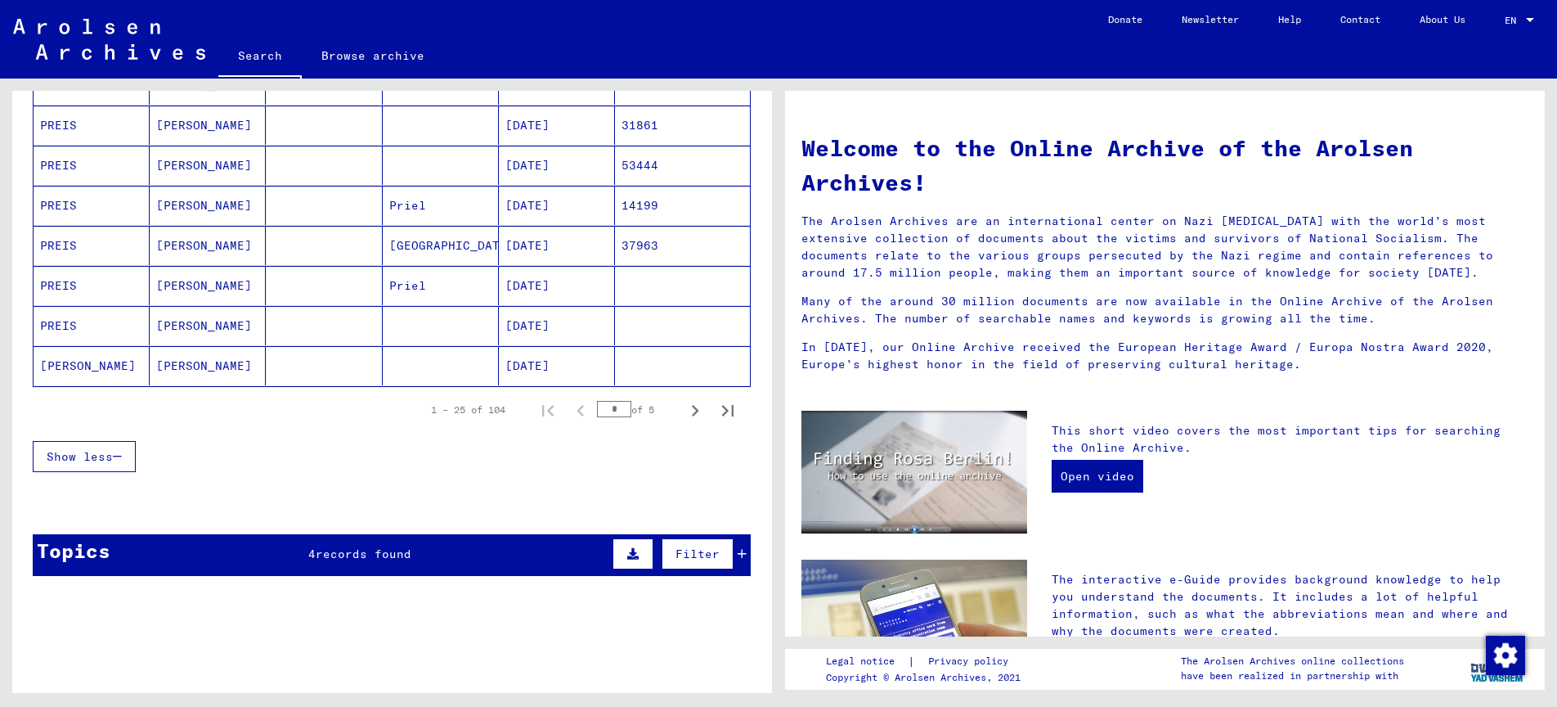
scroll to position [989, 0]
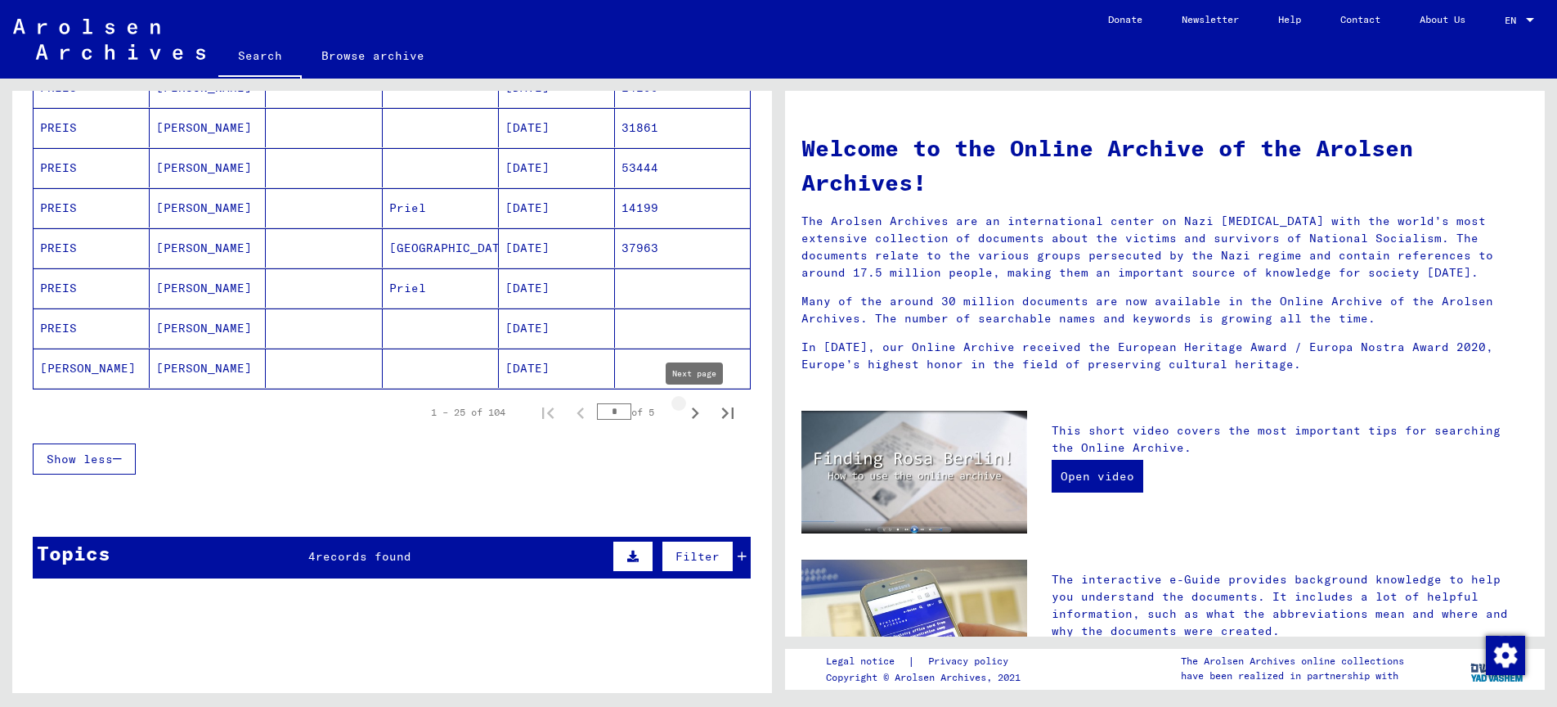
click at [694, 414] on icon "Next page" at bounding box center [695, 413] width 23 height 23
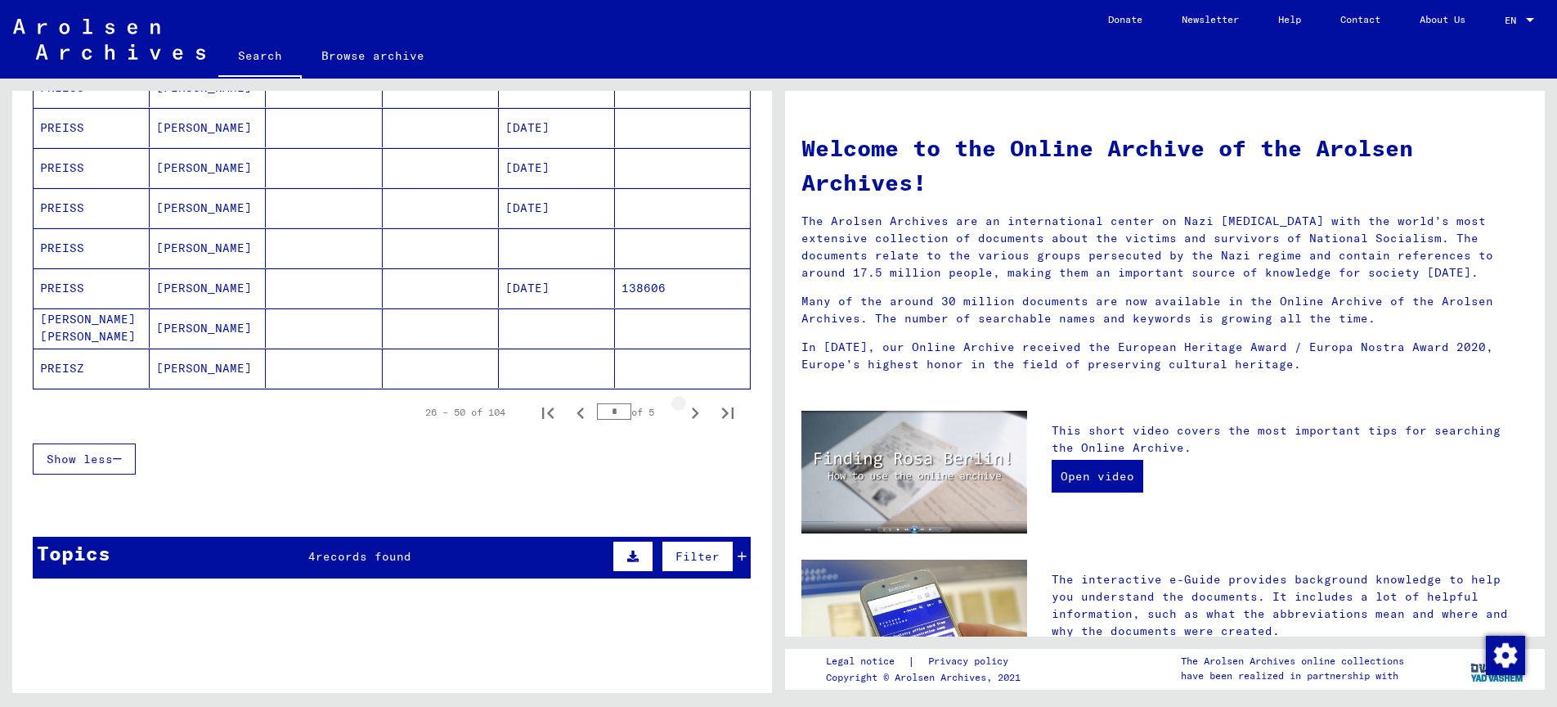
click at [694, 414] on icon "Next page" at bounding box center [695, 413] width 23 height 23
type input "*"
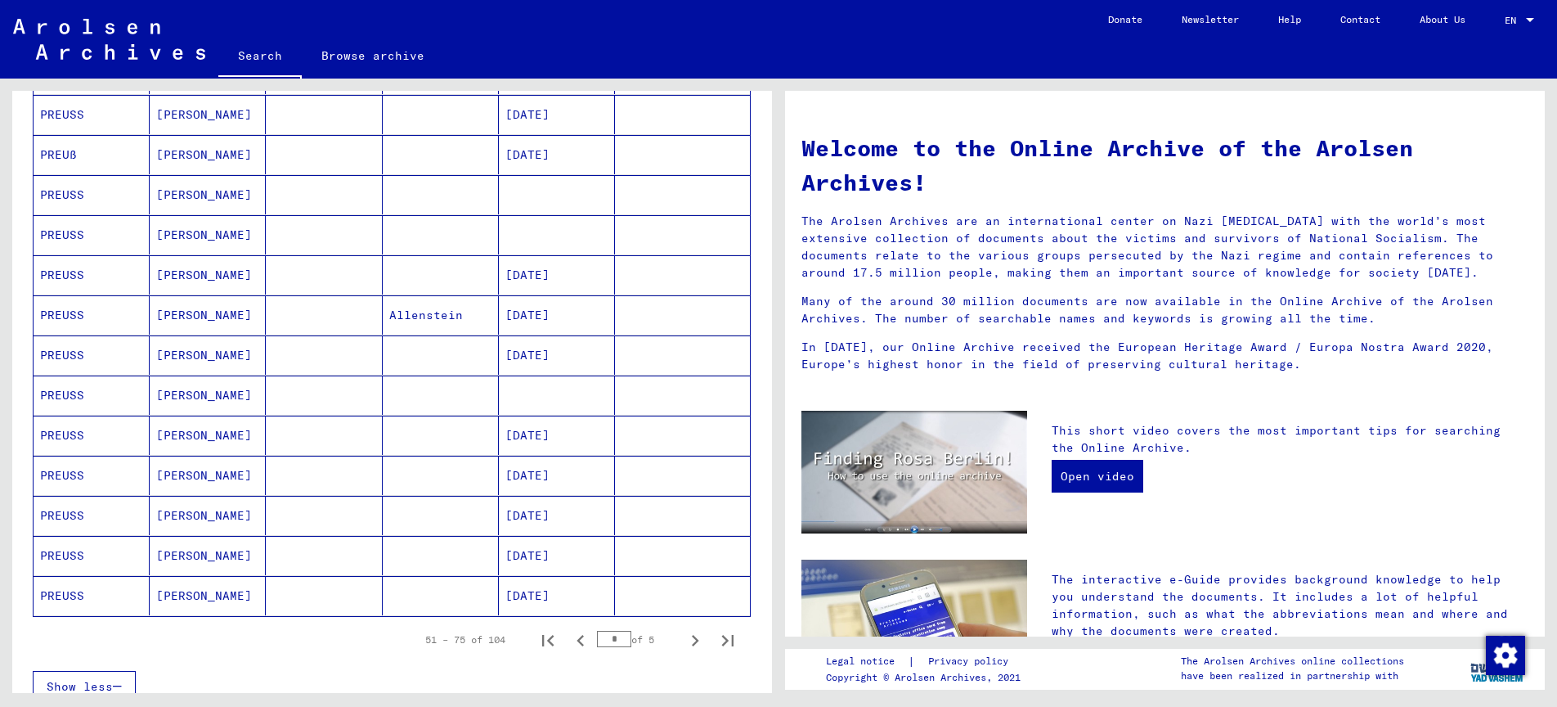
scroll to position [762, 0]
click at [65, 391] on mat-cell "PREUSS" at bounding box center [92, 394] width 116 height 39
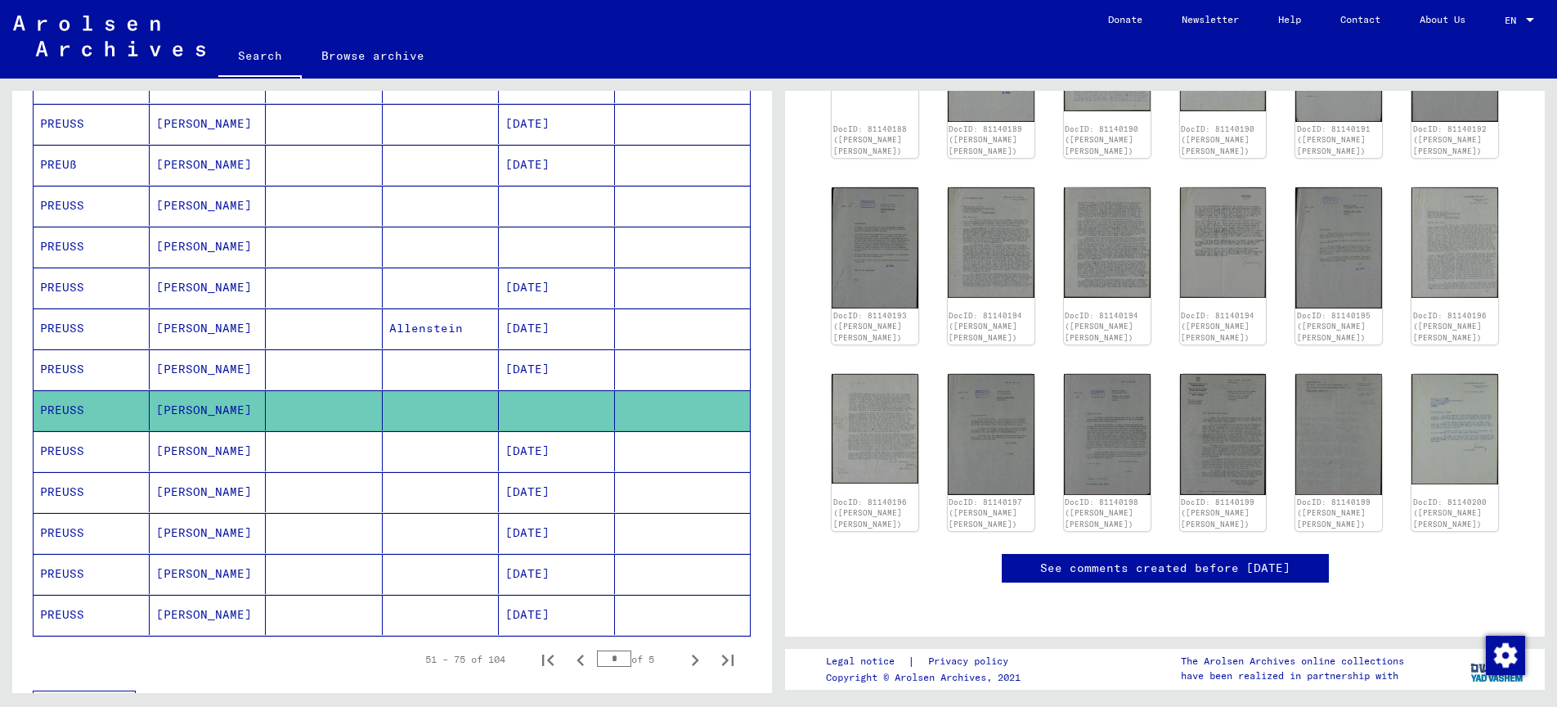
scroll to position [444, 0]
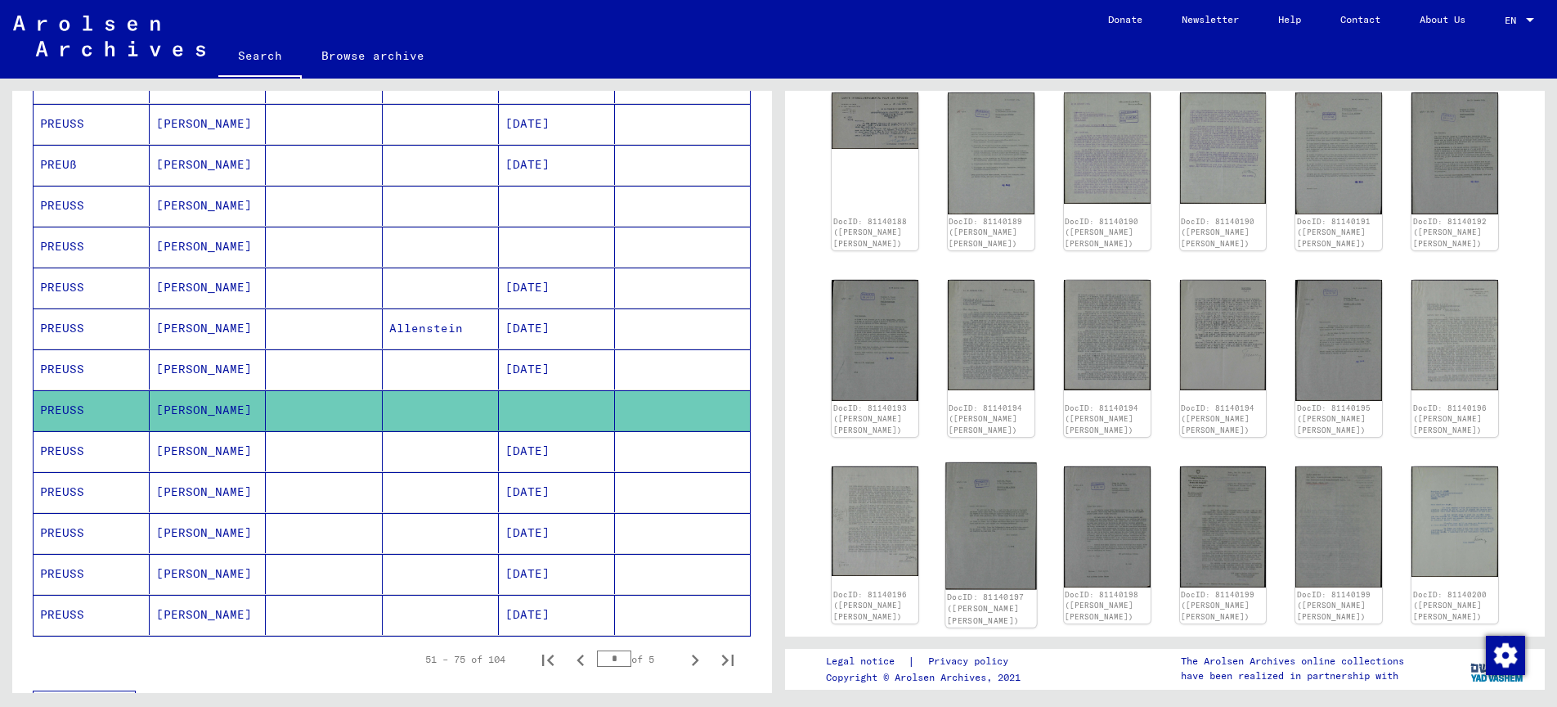
click at [989, 520] on img at bounding box center [990, 526] width 91 height 128
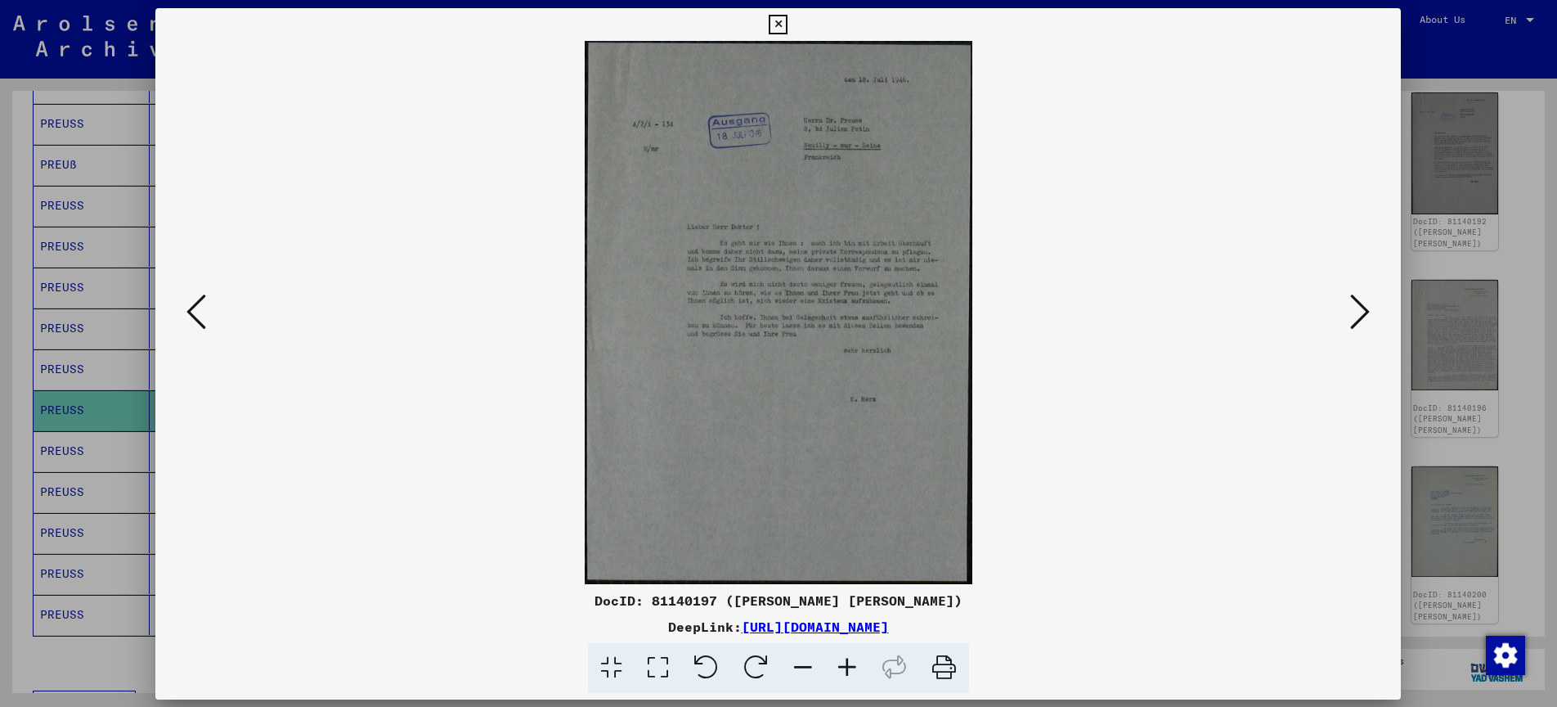
click at [989, 520] on img at bounding box center [778, 312] width 1134 height 543
click at [119, 406] on div at bounding box center [778, 353] width 1557 height 707
